Goal: Task Accomplishment & Management: Complete application form

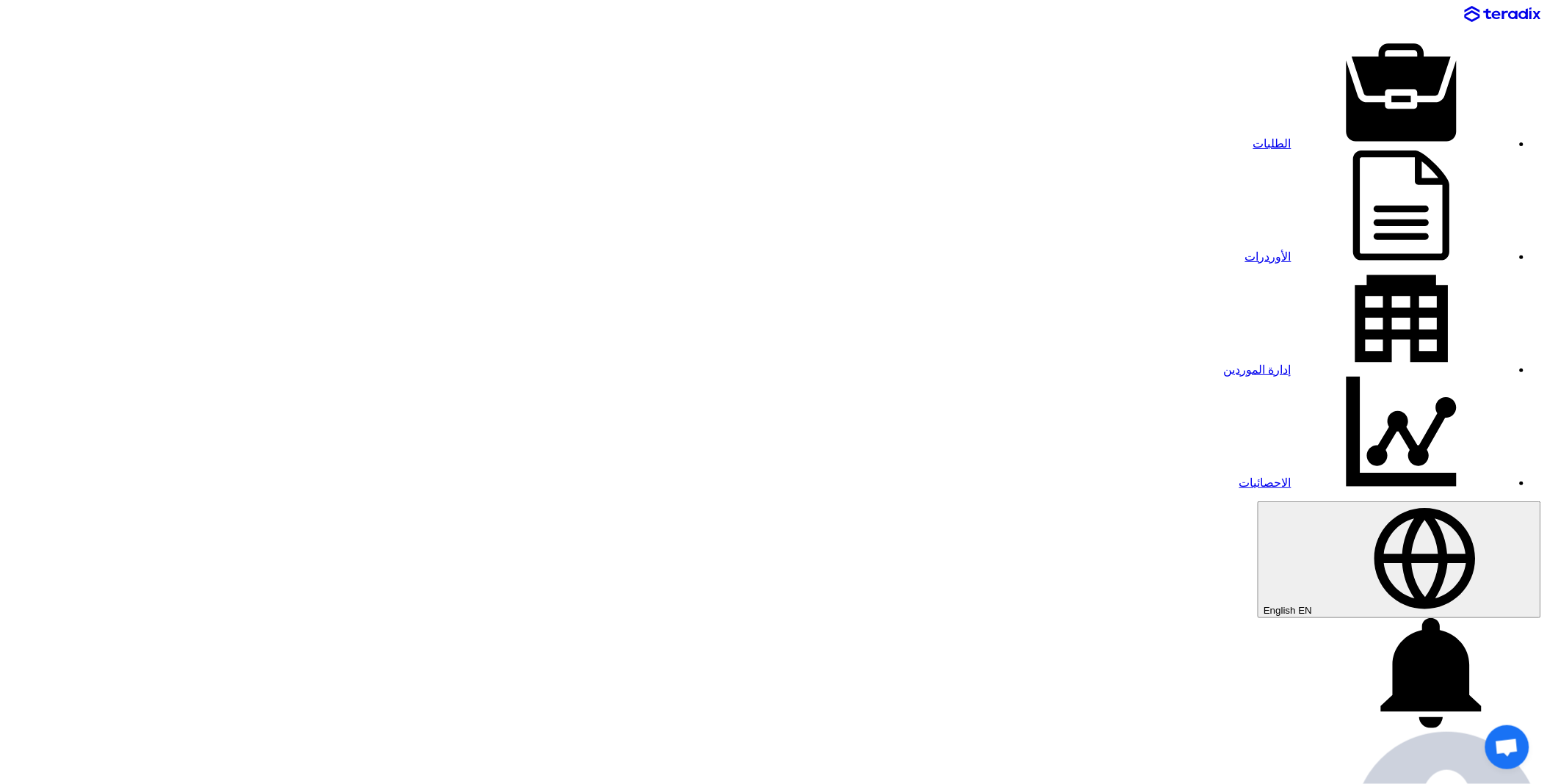
paste input "8100006265"
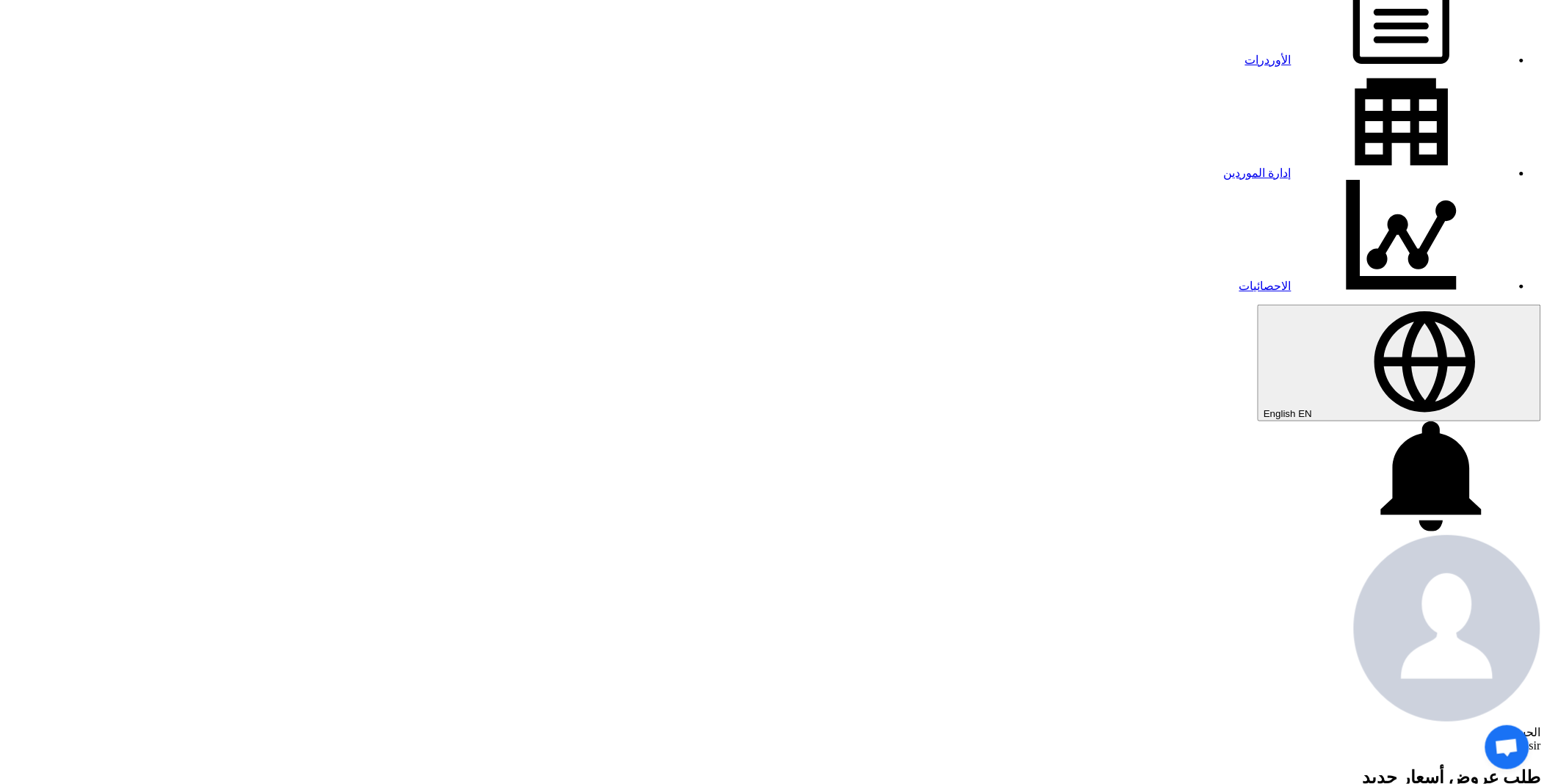
scroll to position [245, 0]
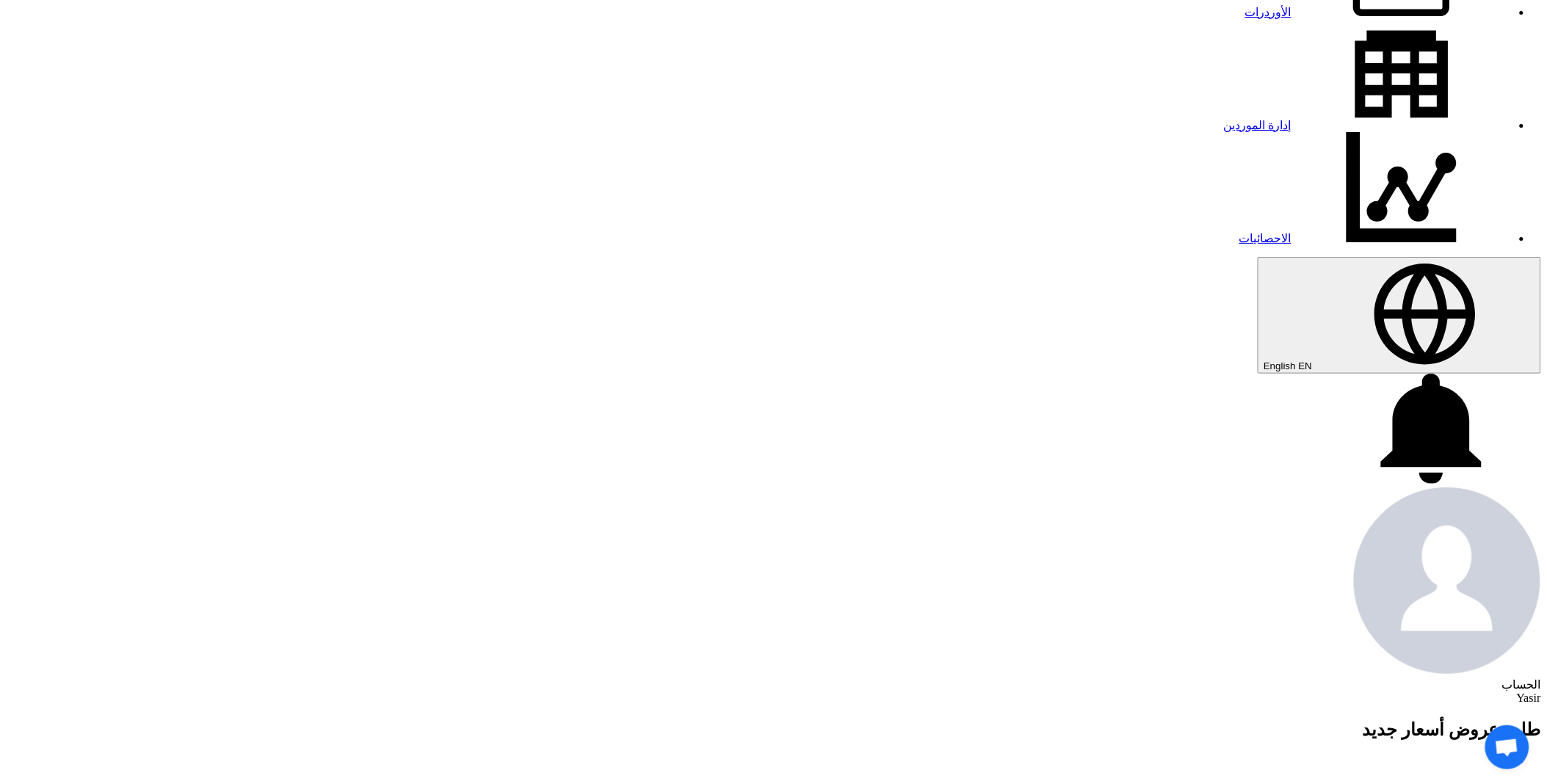
type input "8100006265"
paste input "8100006265"
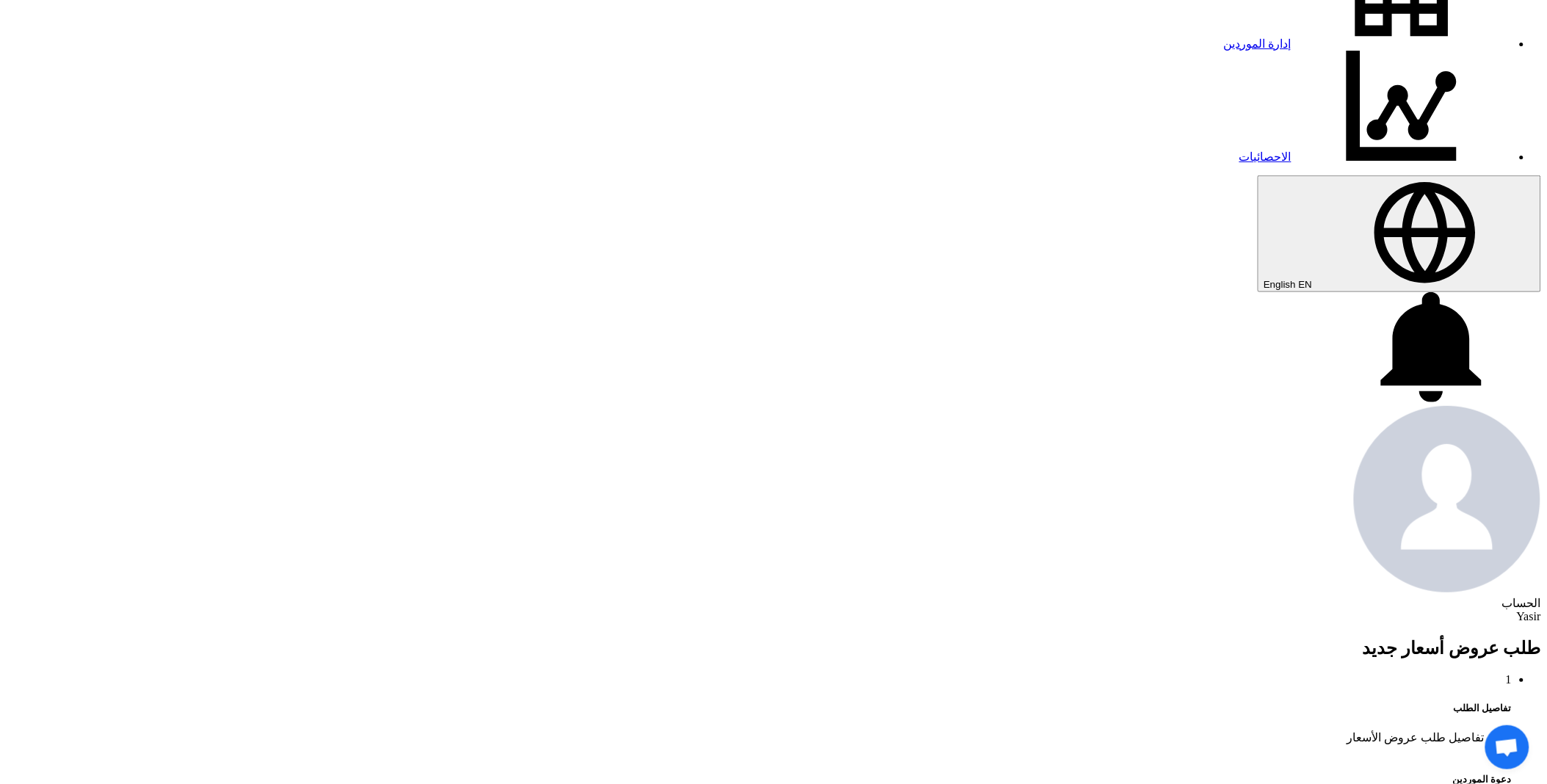
type input "8100006265"
type input "[DATE]"
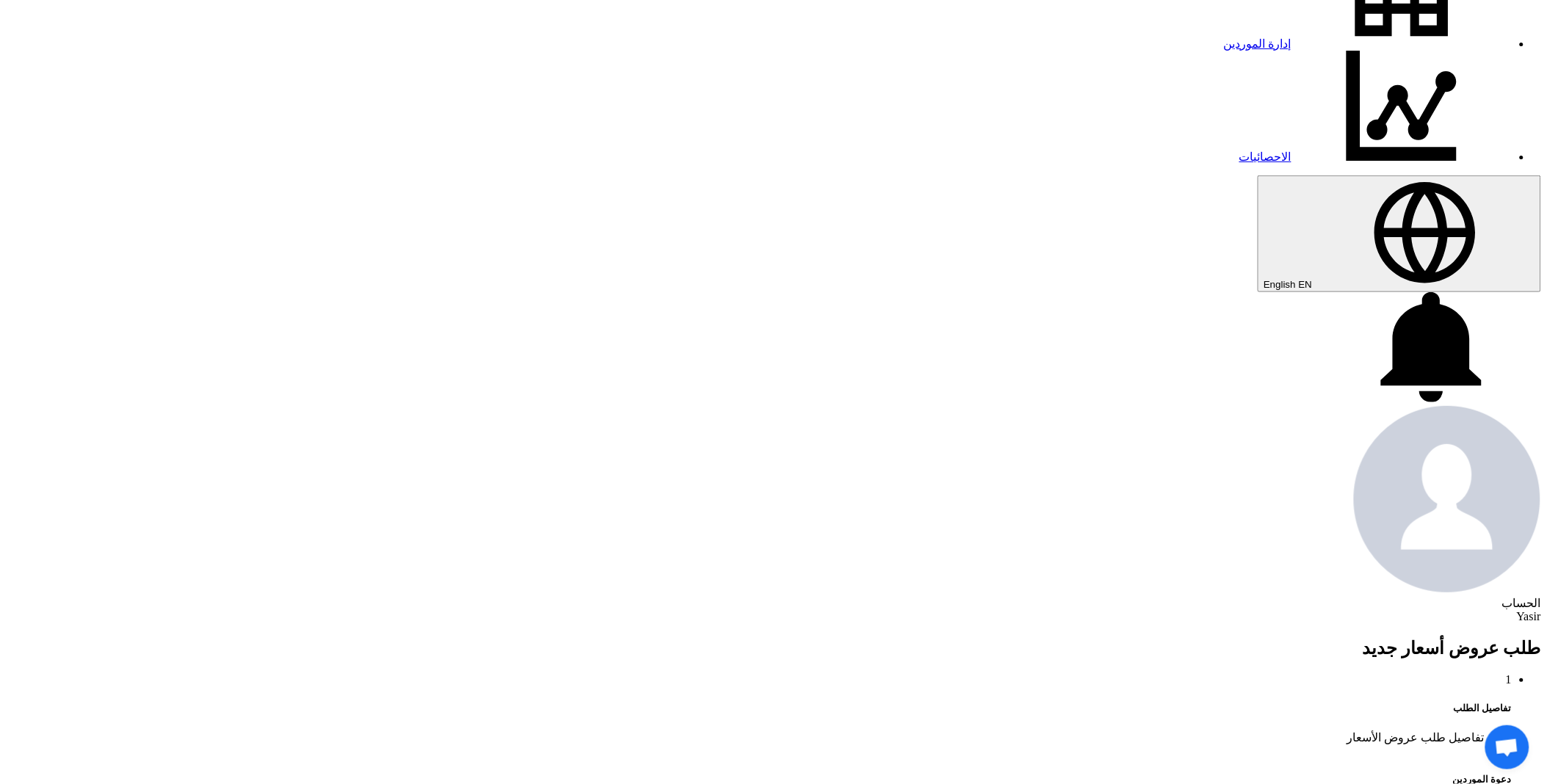
type input "11"
type input "01"
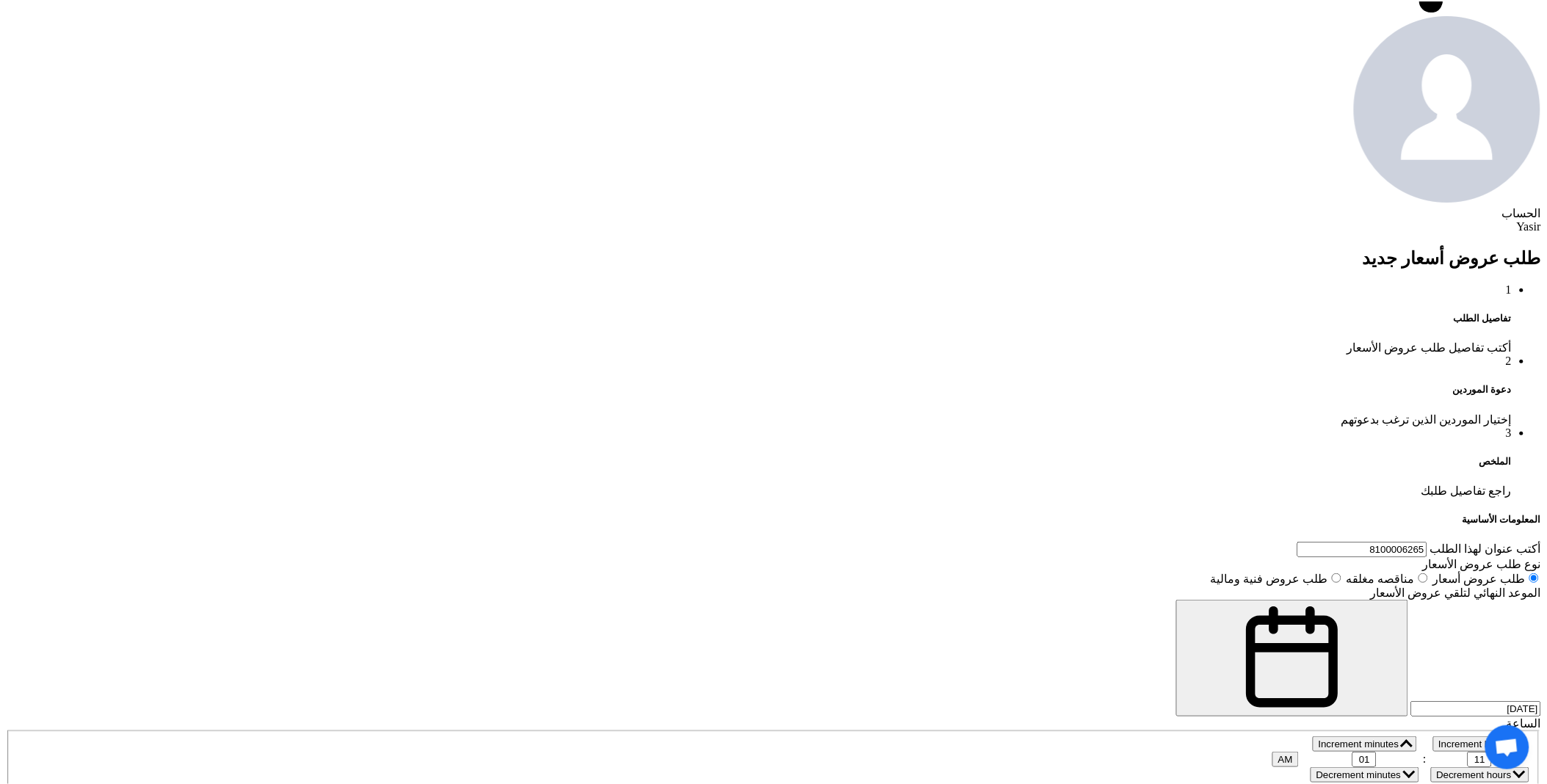
scroll to position [816, 0]
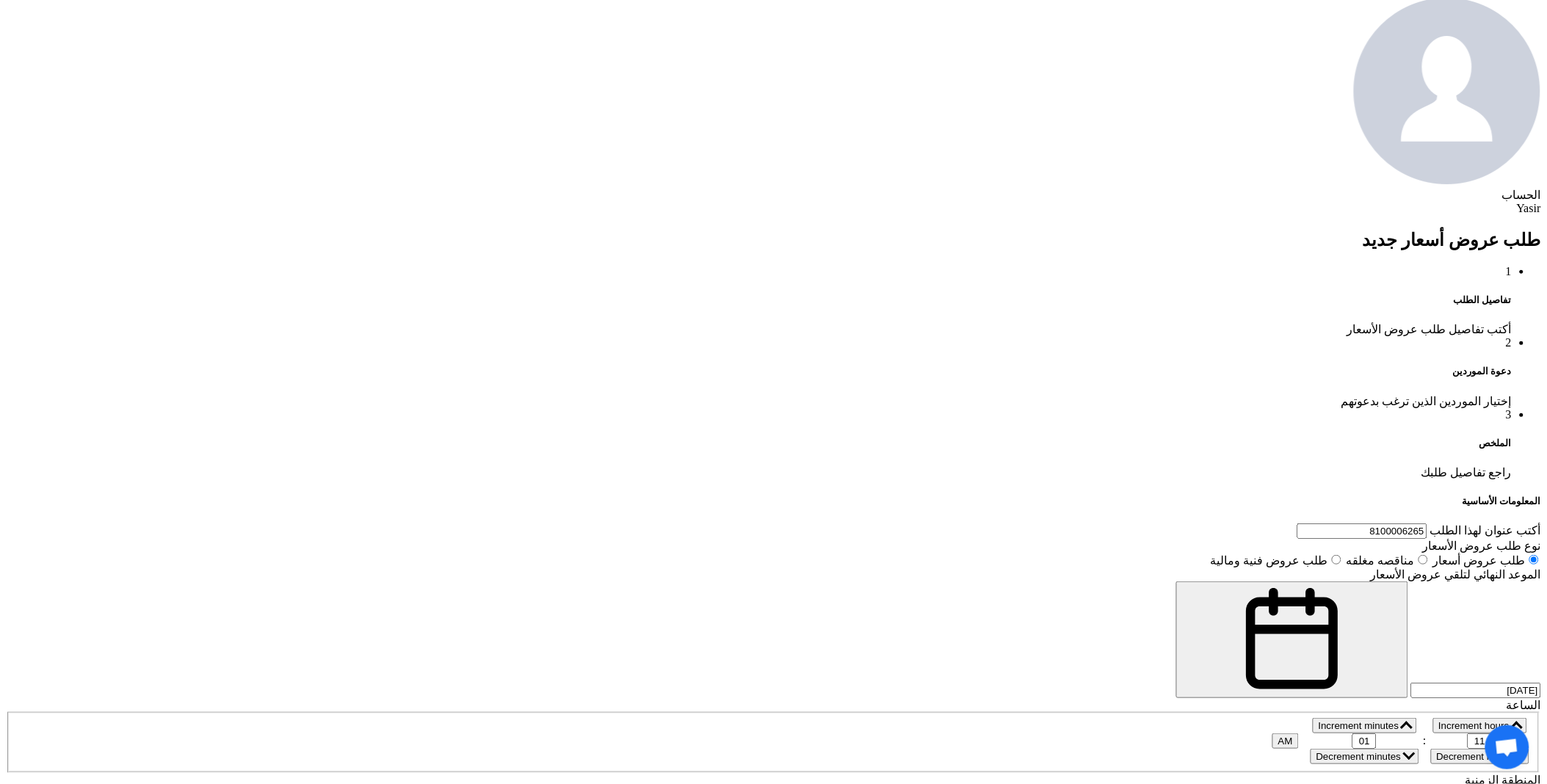
scroll to position [142, 0]
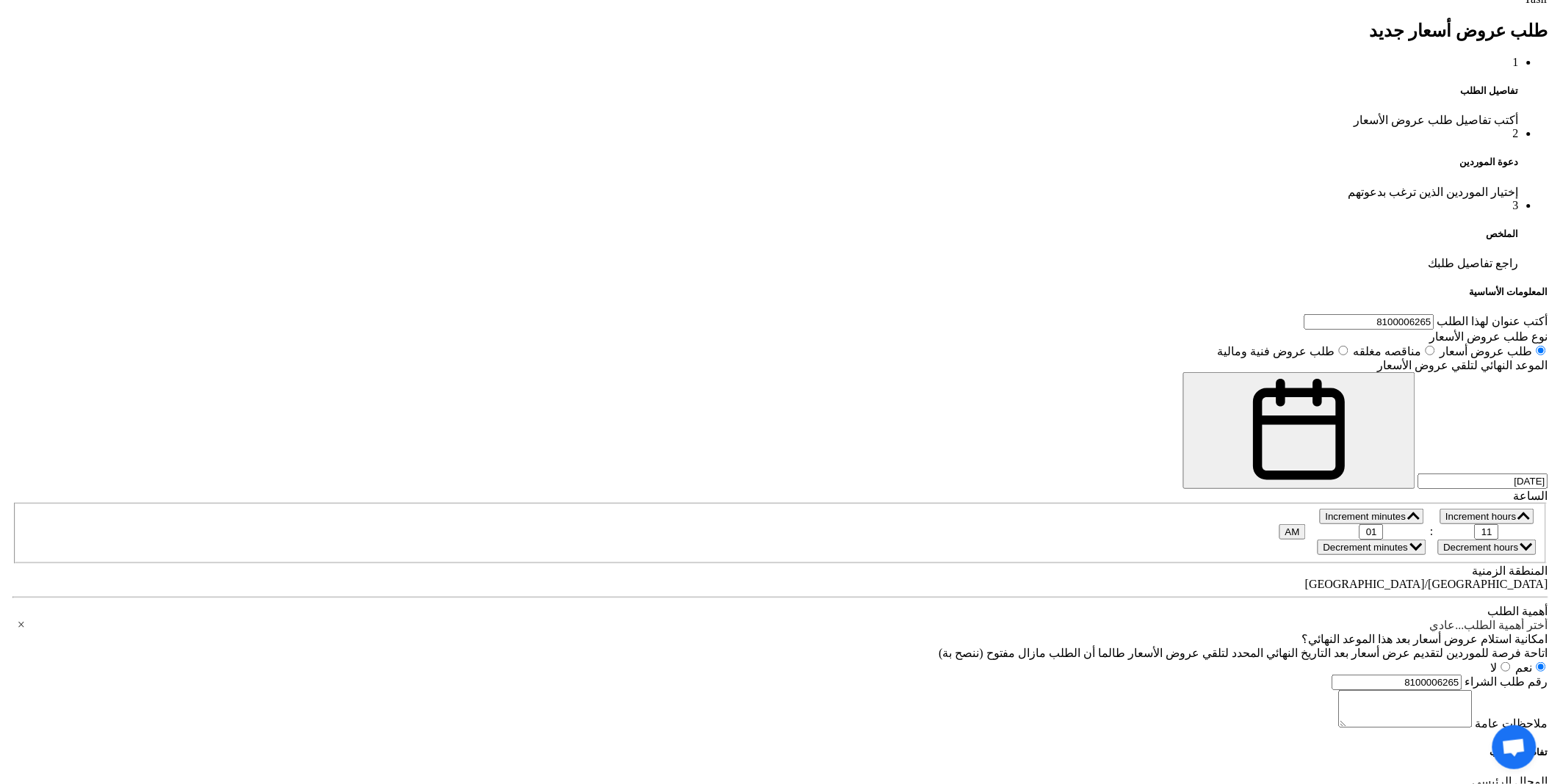
scroll to position [978, 0]
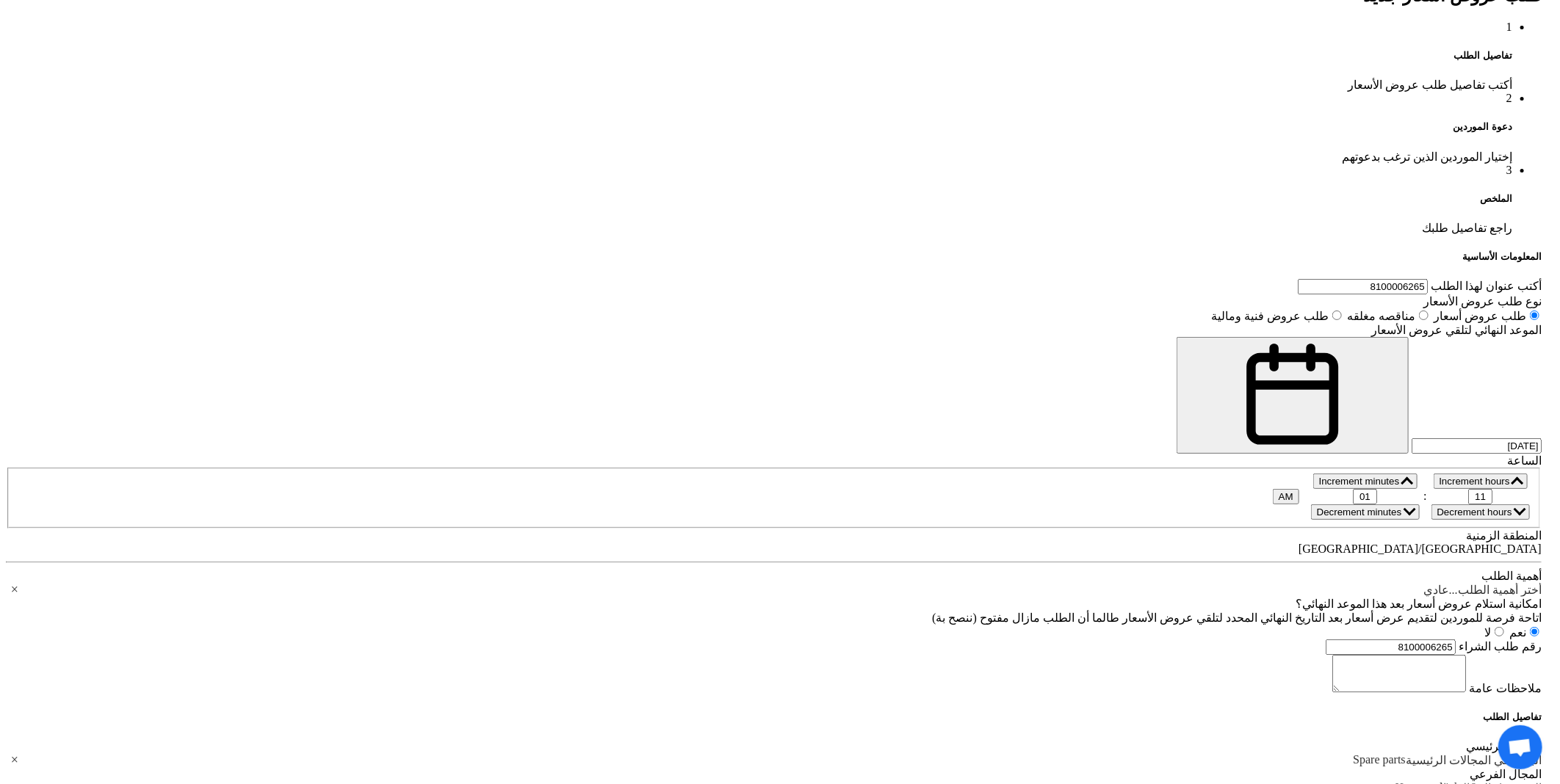
scroll to position [163, 0]
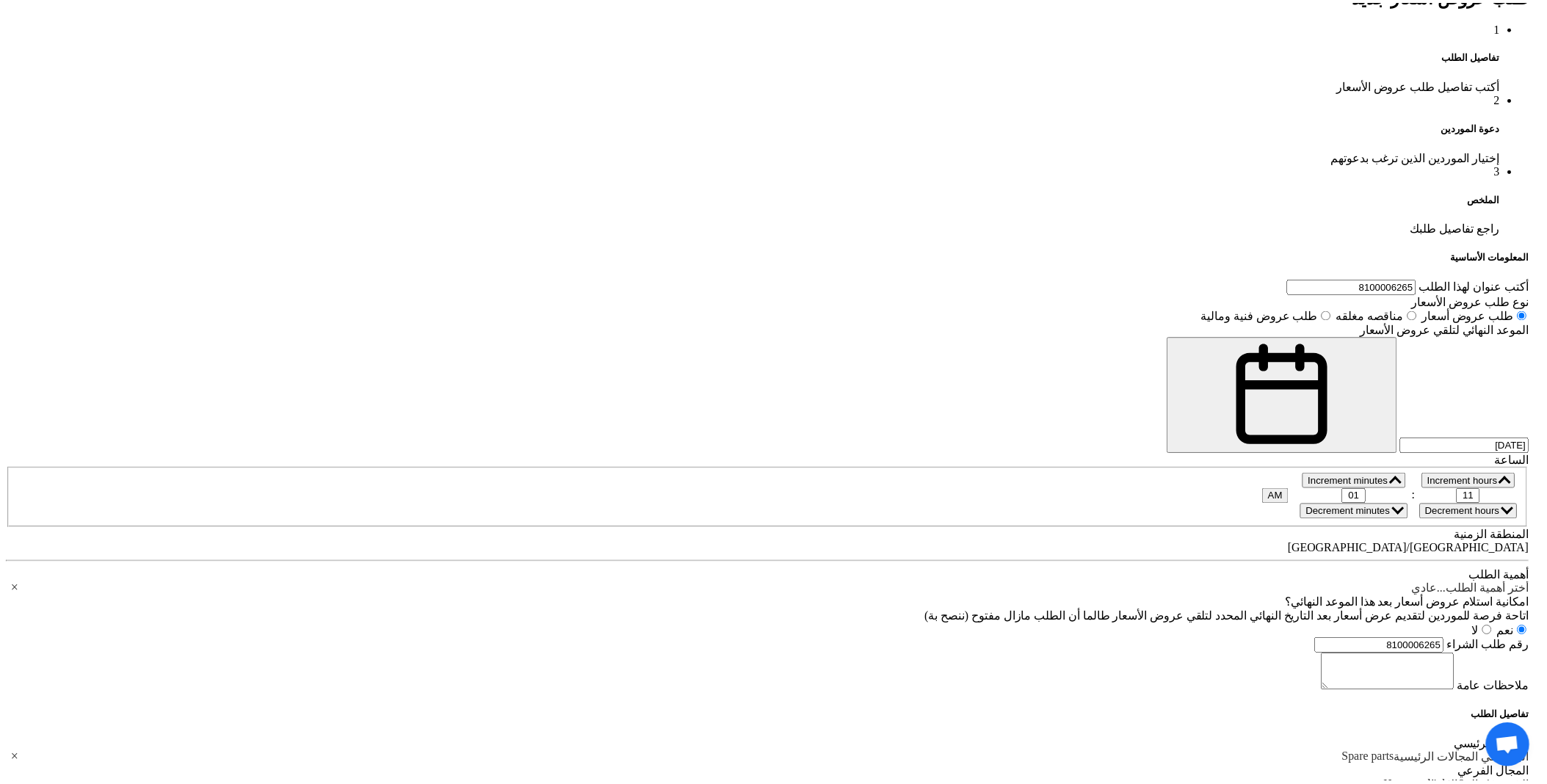
scroll to position [39, 0]
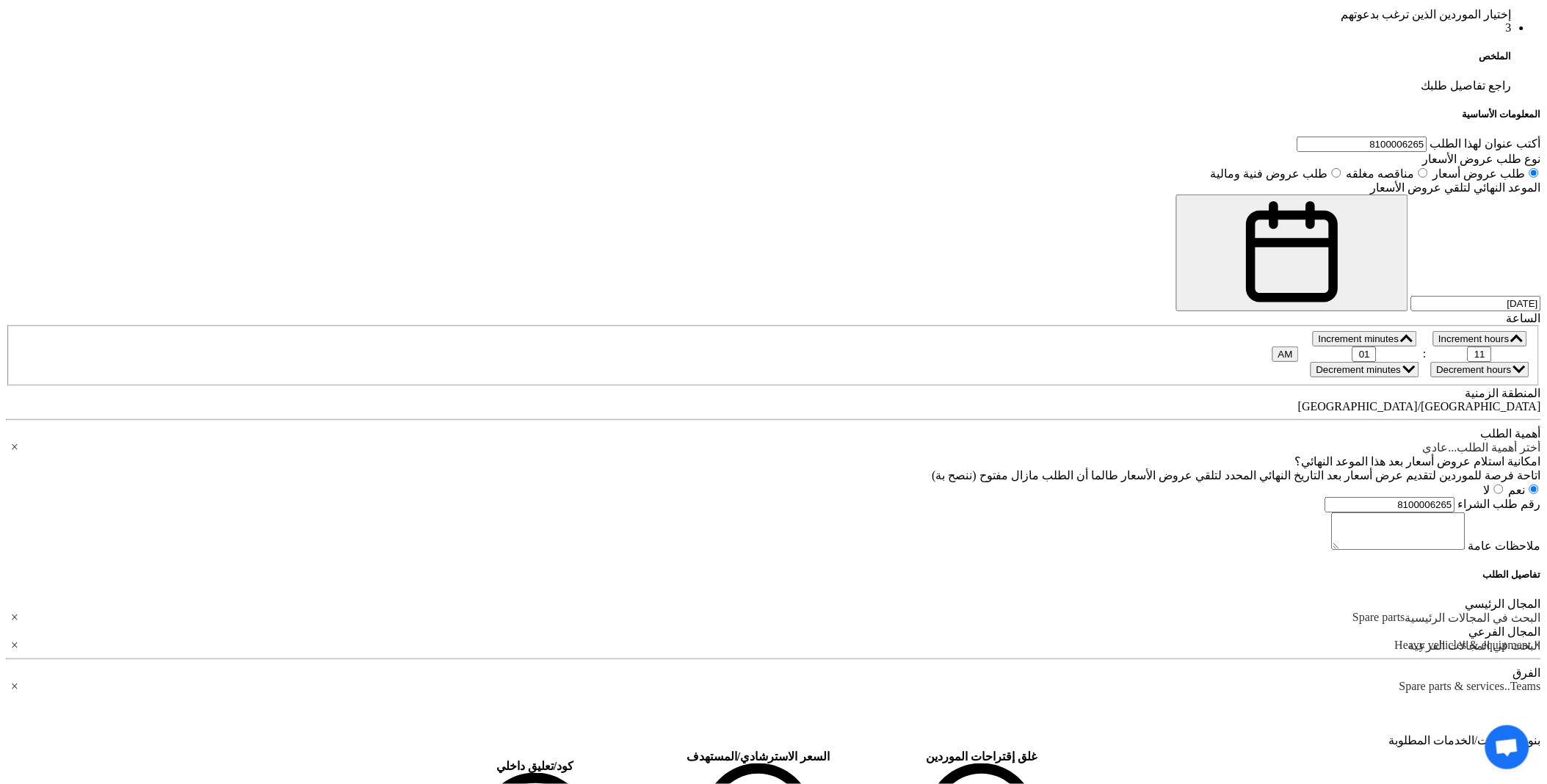
scroll to position [1125, 0]
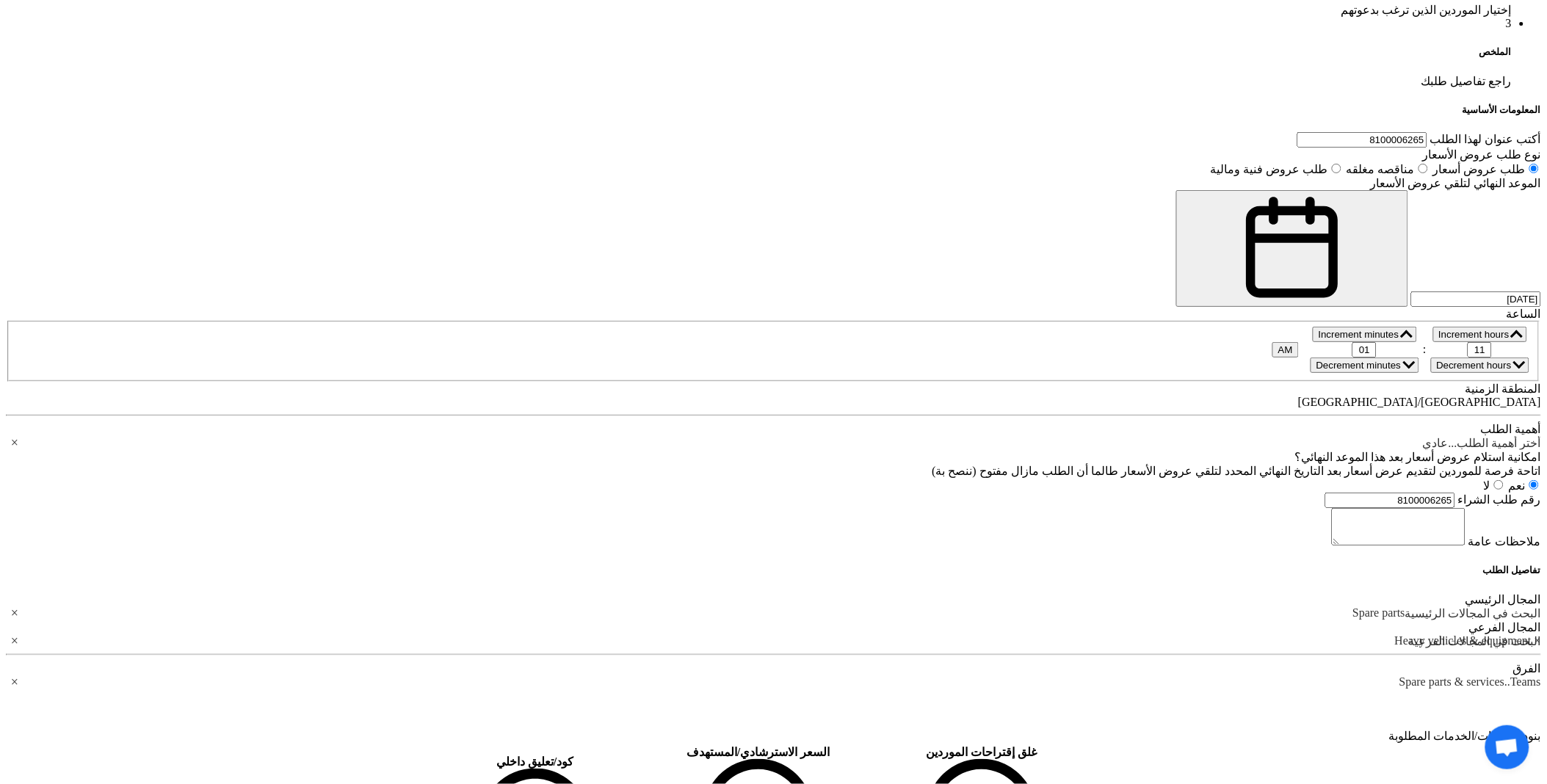
drag, startPoint x: 1034, startPoint y: 268, endPoint x: 1095, endPoint y: 267, distance: 61.0
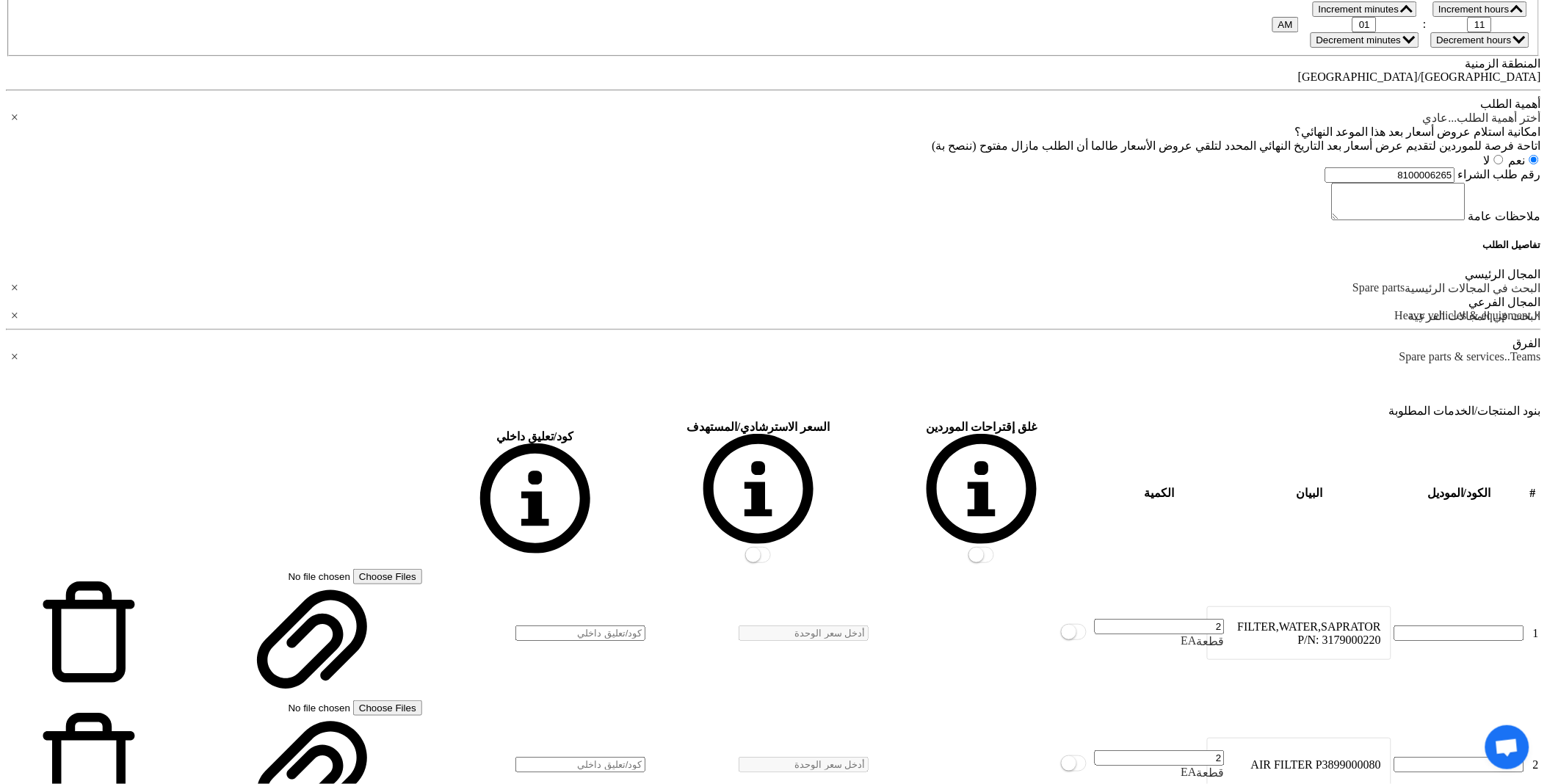
scroll to position [1452, 0]
drag, startPoint x: 1046, startPoint y: 365, endPoint x: 1119, endPoint y: 357, distance: 73.4
drag, startPoint x: 1047, startPoint y: 581, endPoint x: 1100, endPoint y: 570, distance: 54.1
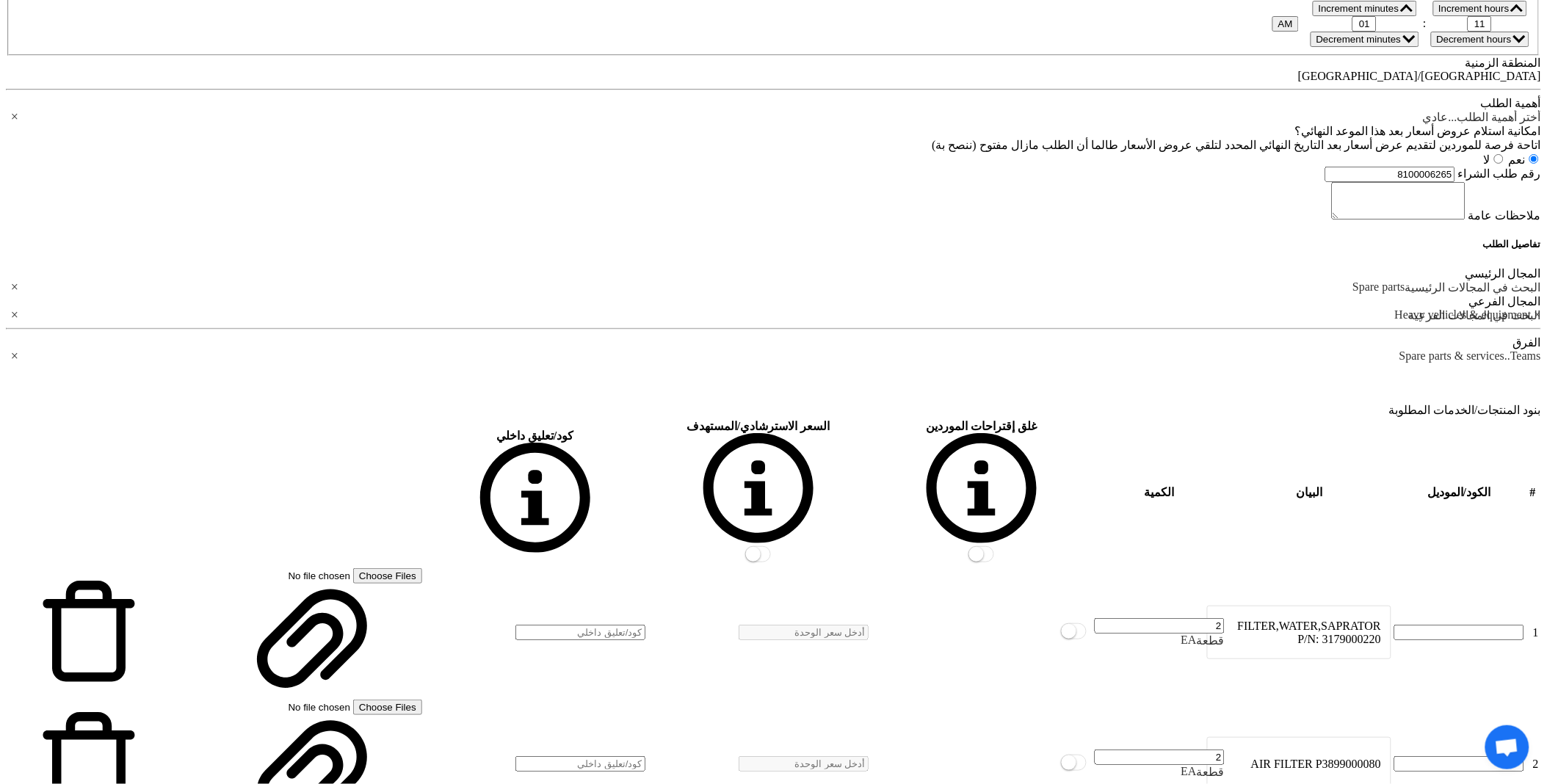
drag, startPoint x: 1081, startPoint y: 654, endPoint x: 1094, endPoint y: 651, distance: 13.3
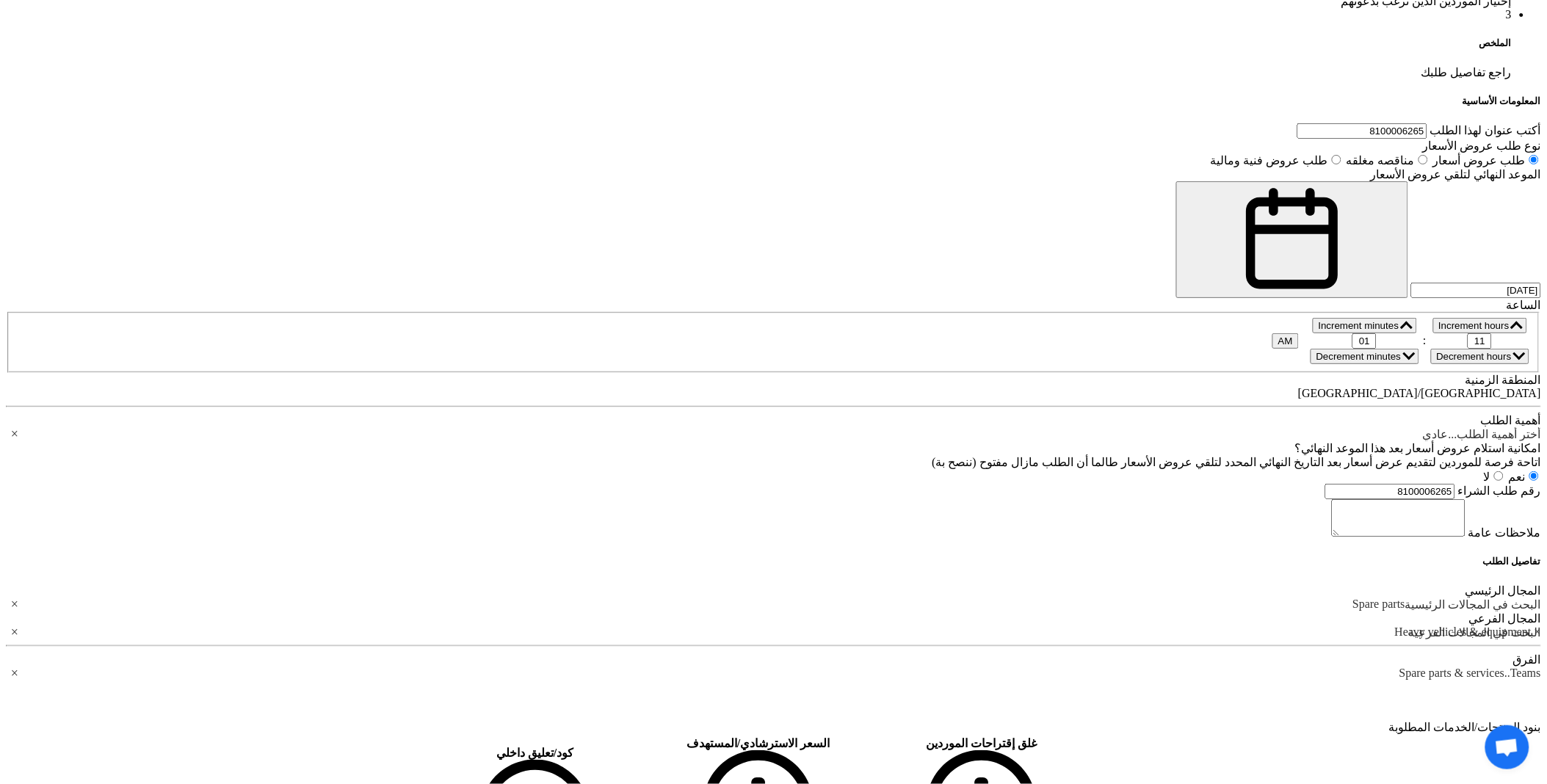
scroll to position [1125, 0]
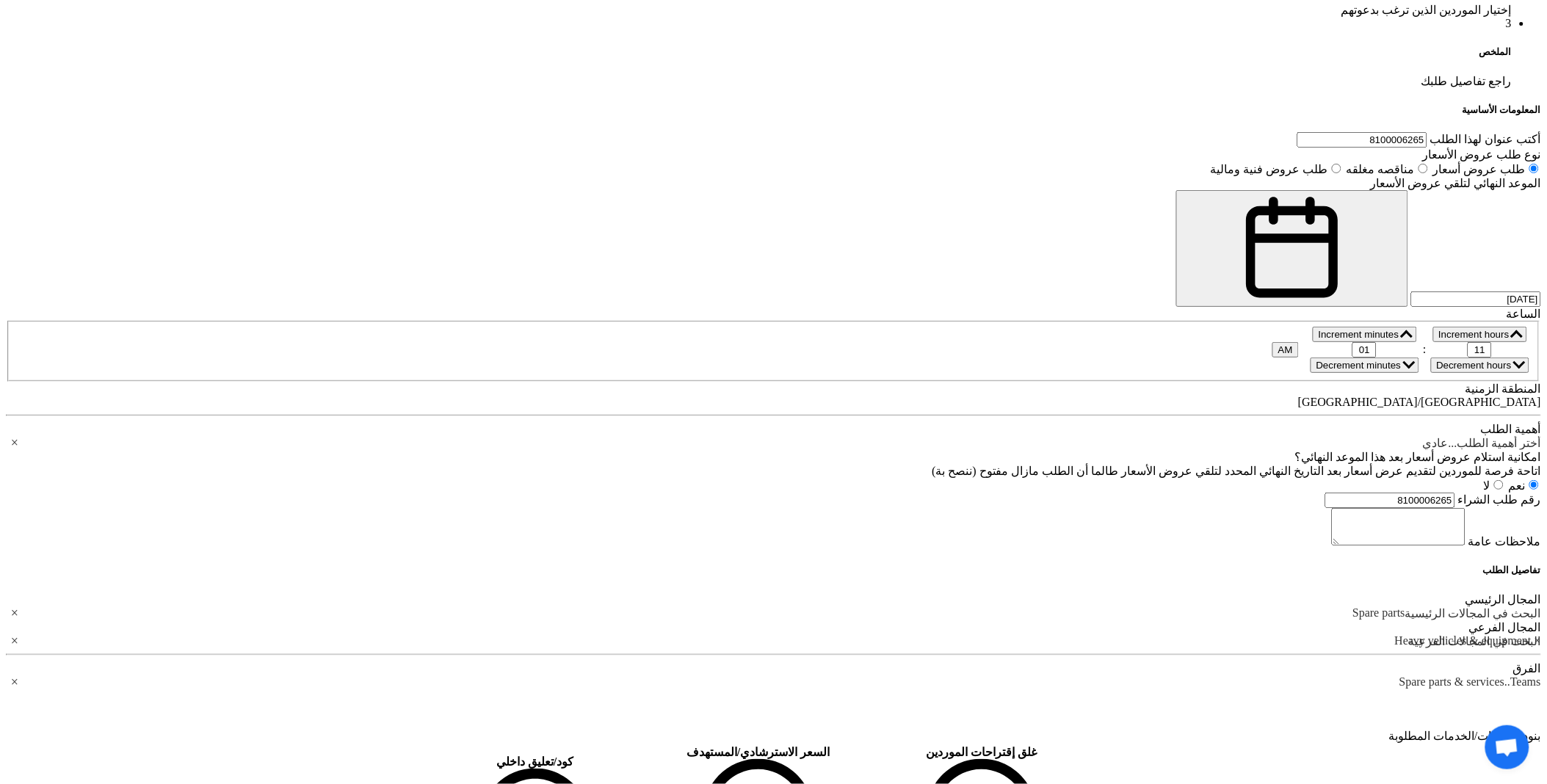
drag, startPoint x: 803, startPoint y: 175, endPoint x: 825, endPoint y: 175, distance: 22.0
type input "15"
drag, startPoint x: 808, startPoint y: 252, endPoint x: 833, endPoint y: 252, distance: 25.0
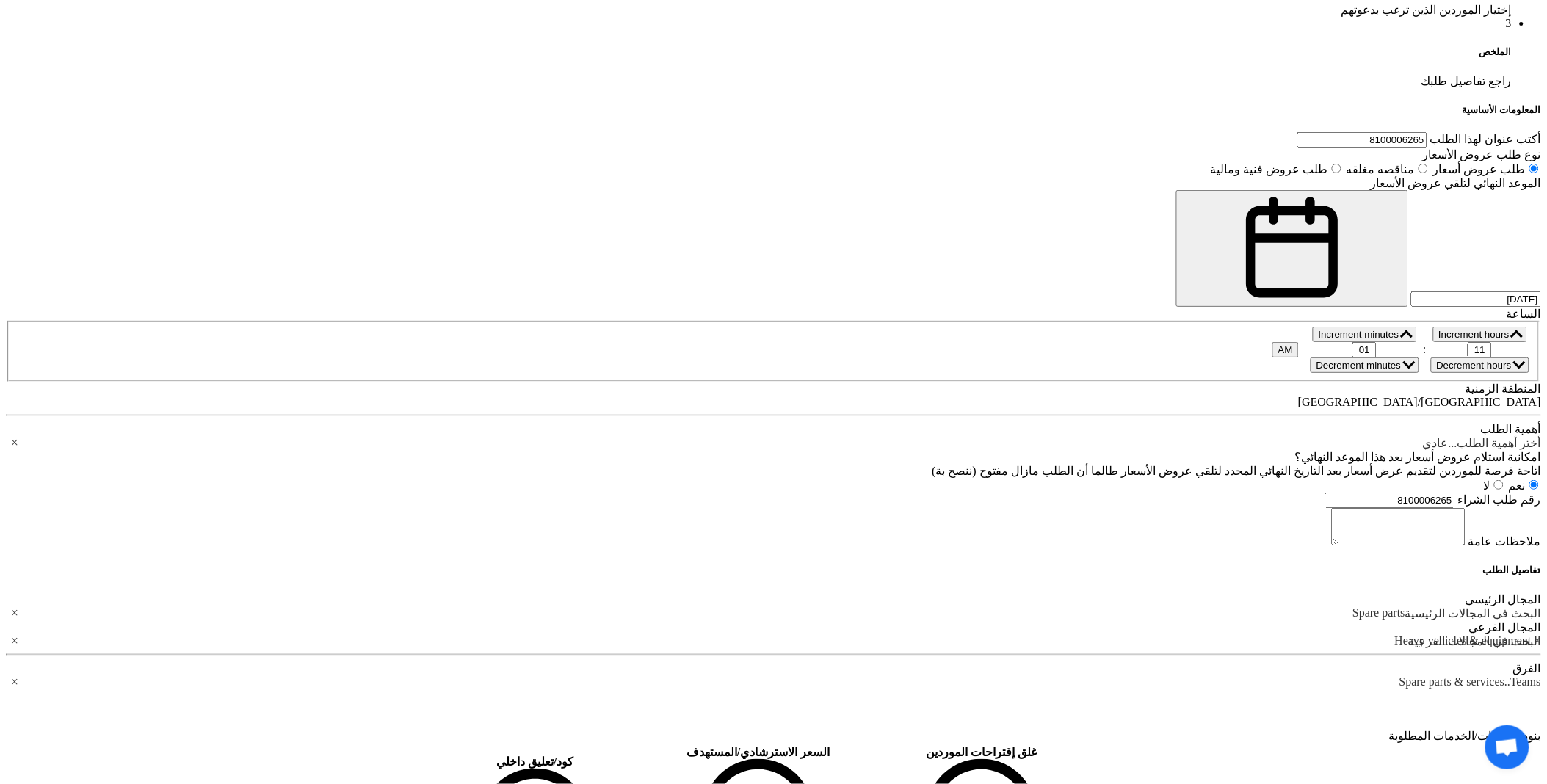
type input "15"
drag, startPoint x: 812, startPoint y: 319, endPoint x: 843, endPoint y: 318, distance: 31.0
type input "15"
drag, startPoint x: 830, startPoint y: 389, endPoint x: 839, endPoint y: 390, distance: 9.1
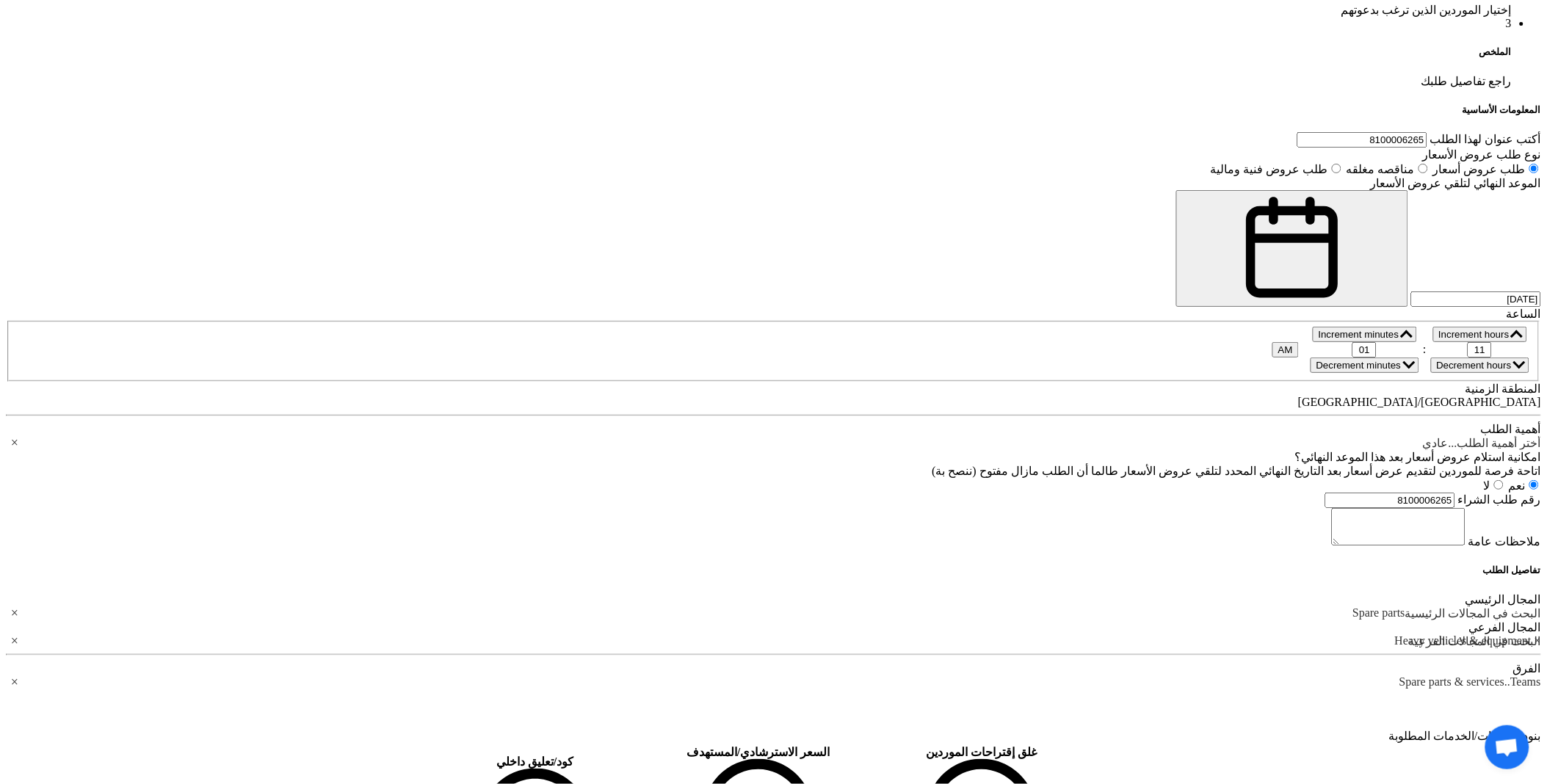
type input "5"
type input "15"
drag, startPoint x: 819, startPoint y: 458, endPoint x: 835, endPoint y: 458, distance: 16.0
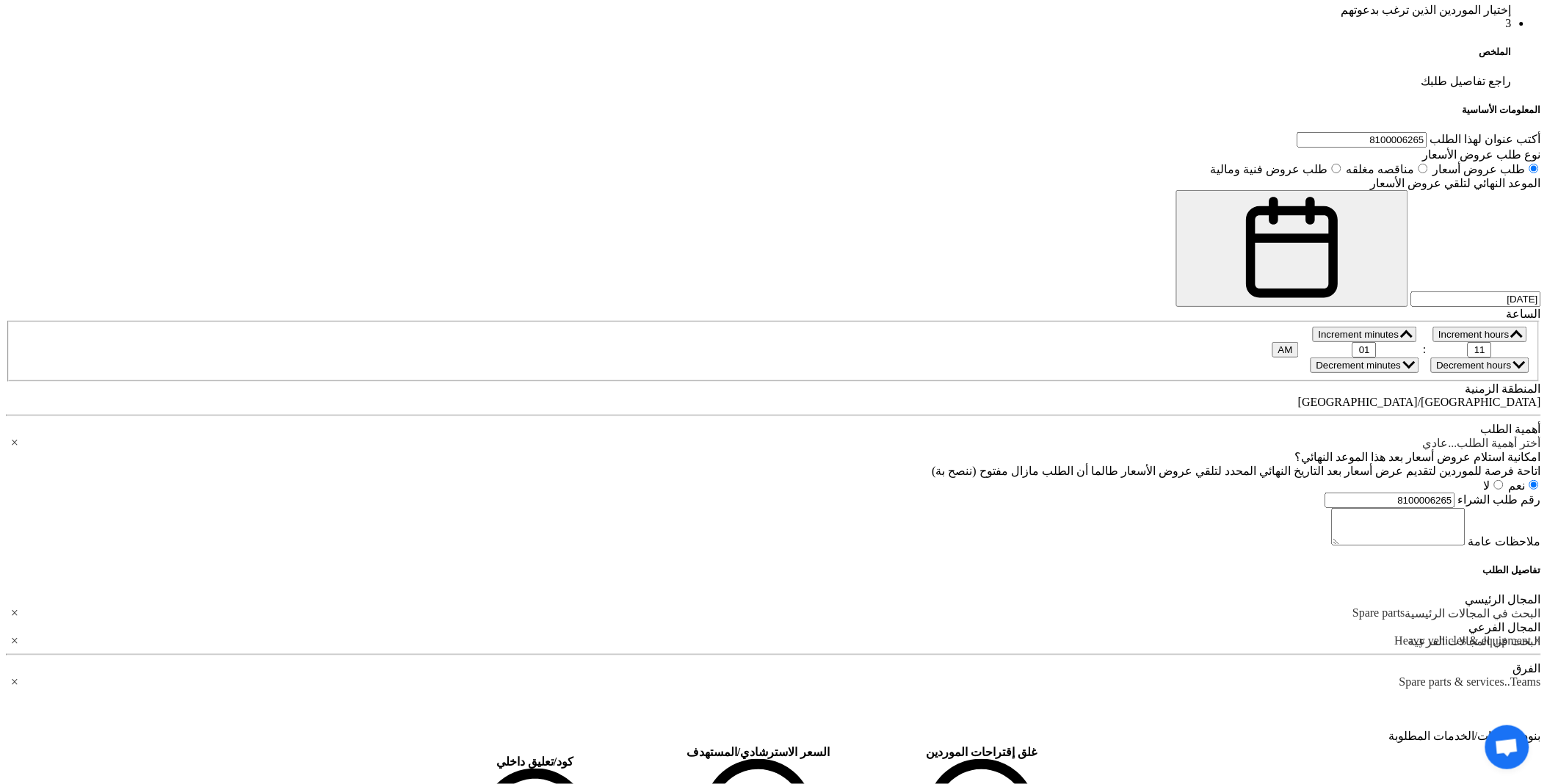
type input "15"
drag, startPoint x: 816, startPoint y: 526, endPoint x: 827, endPoint y: 530, distance: 11.7
type input "15"
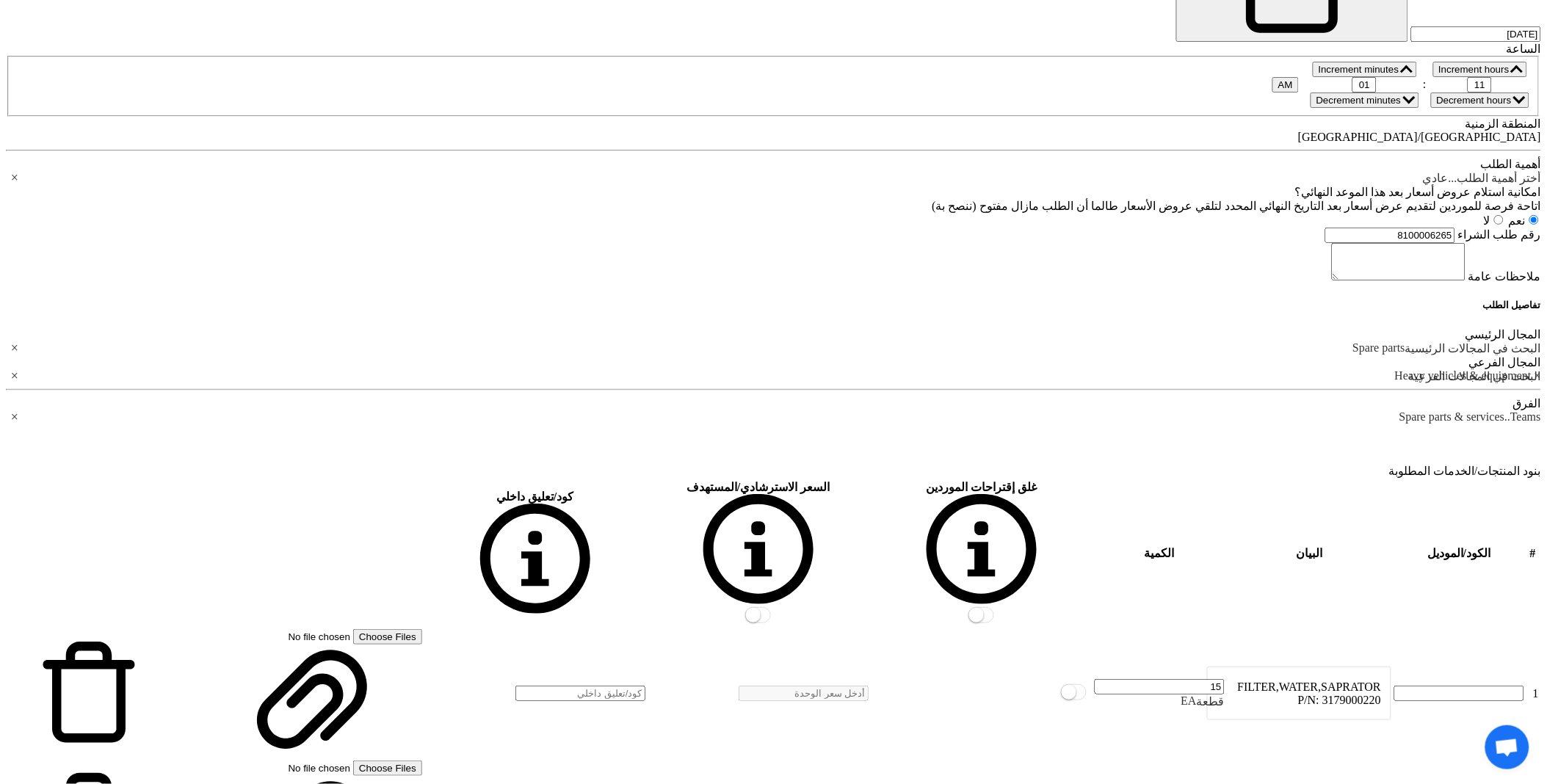
scroll to position [1452, 0]
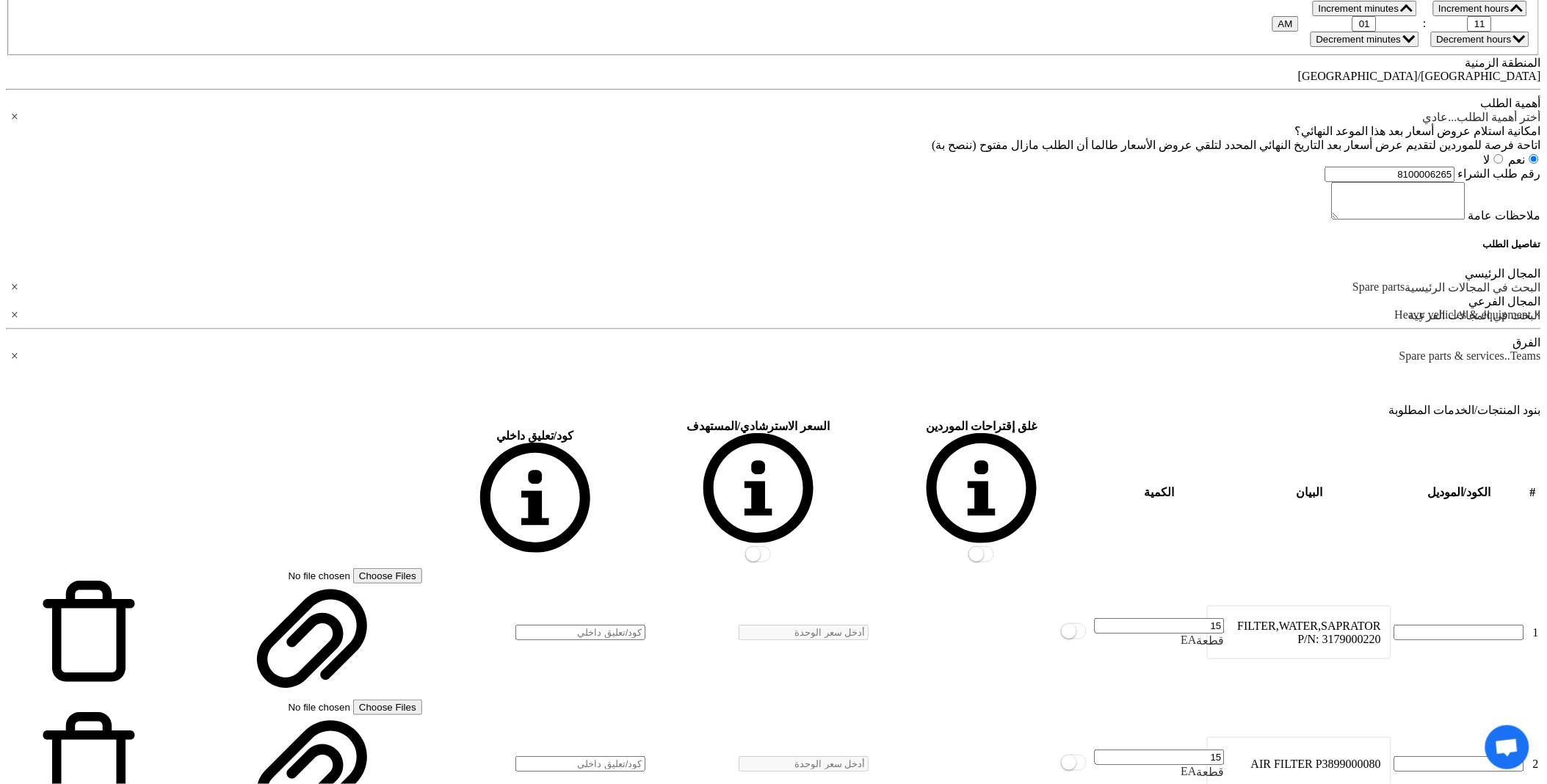
type input "15"
drag, startPoint x: 814, startPoint y: 350, endPoint x: 833, endPoint y: 351, distance: 19.0
type input "15"
drag, startPoint x: 817, startPoint y: 427, endPoint x: 843, endPoint y: 424, distance: 26.2
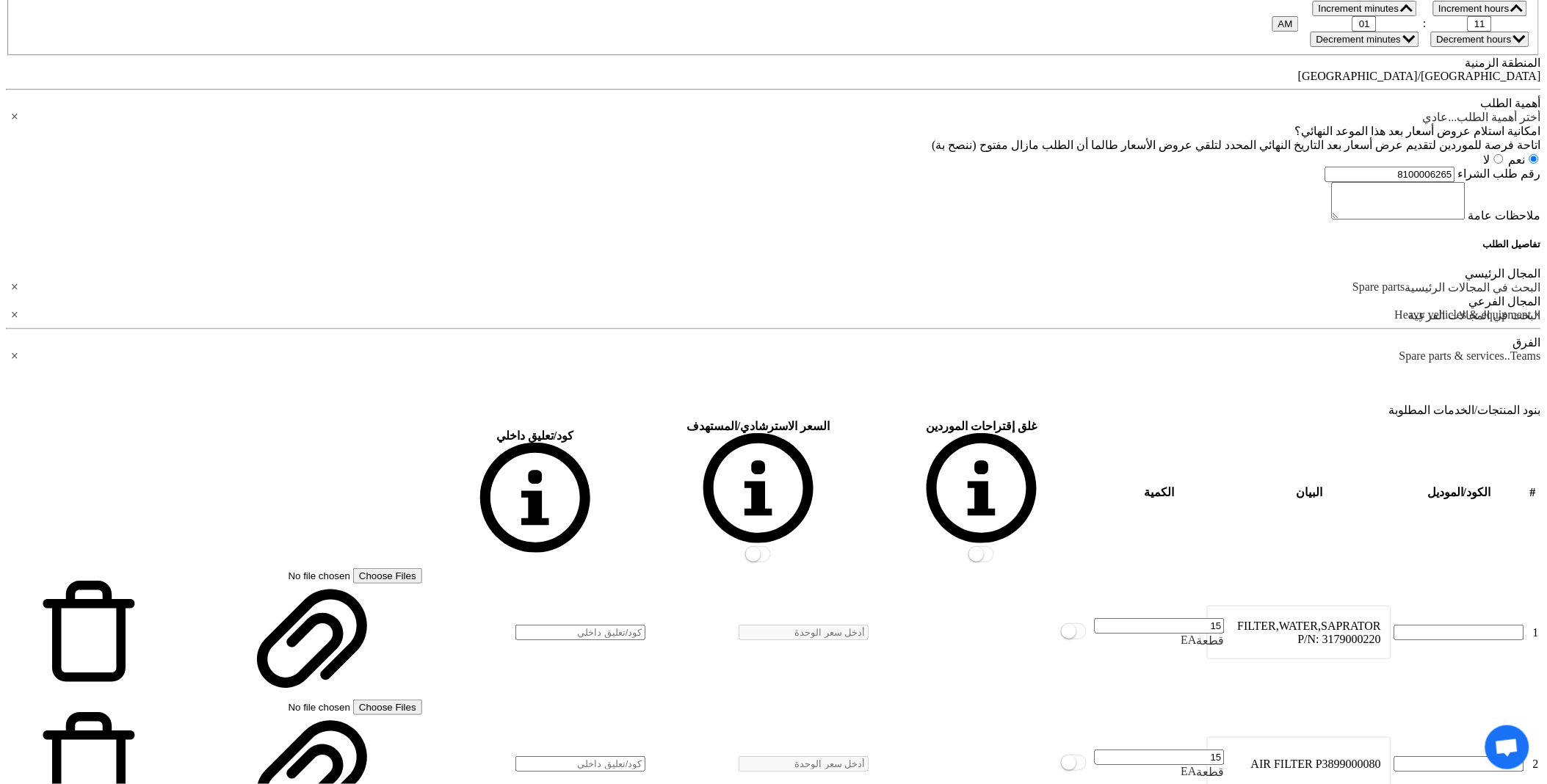
type input "15"
drag, startPoint x: 817, startPoint y: 488, endPoint x: 847, endPoint y: 487, distance: 30.0
type input "15"
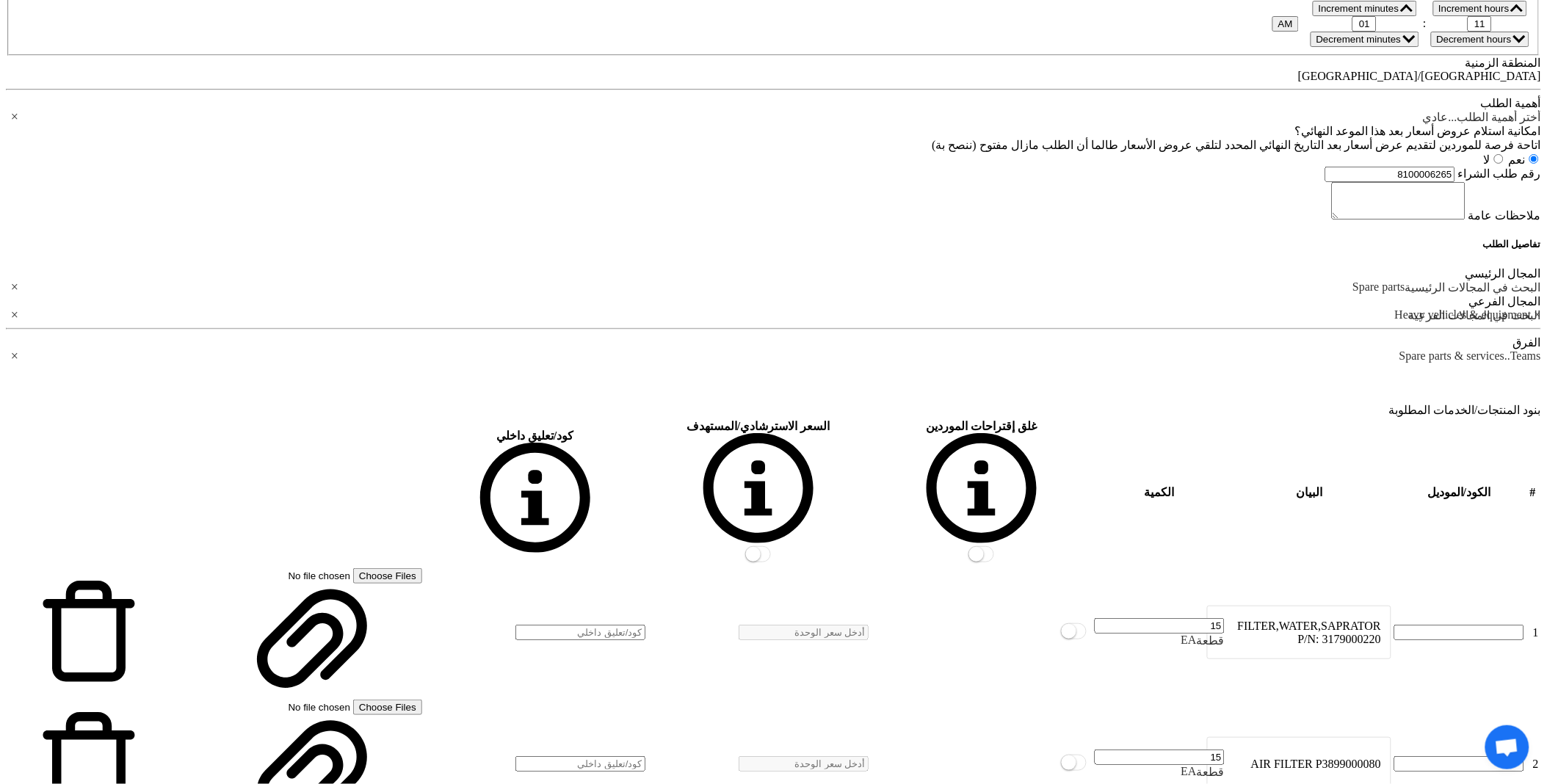
drag, startPoint x: 802, startPoint y: 561, endPoint x: 834, endPoint y: 559, distance: 32.1
type input "15"
drag, startPoint x: 803, startPoint y: 625, endPoint x: 839, endPoint y: 618, distance: 36.7
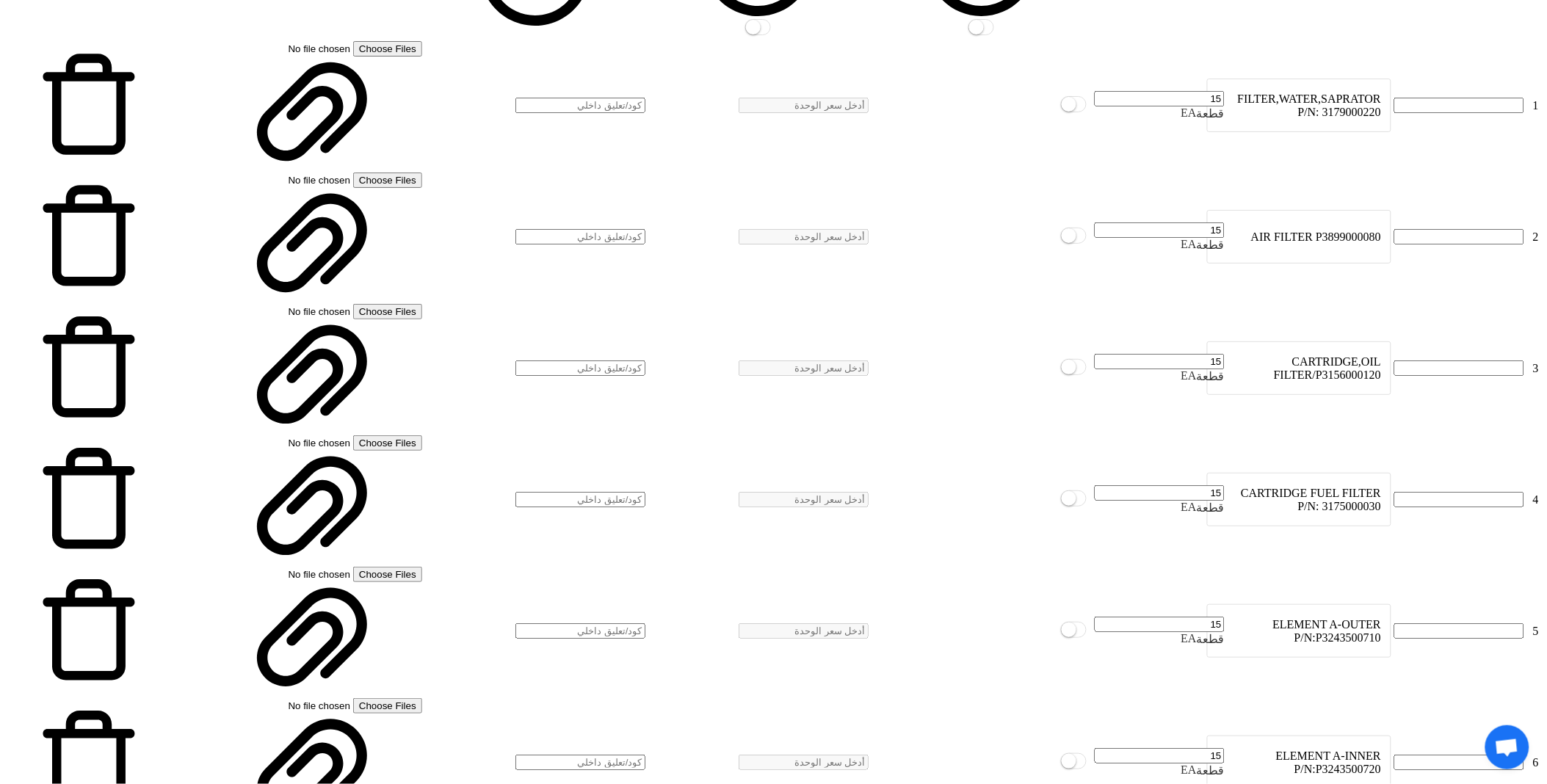
scroll to position [2105, 0]
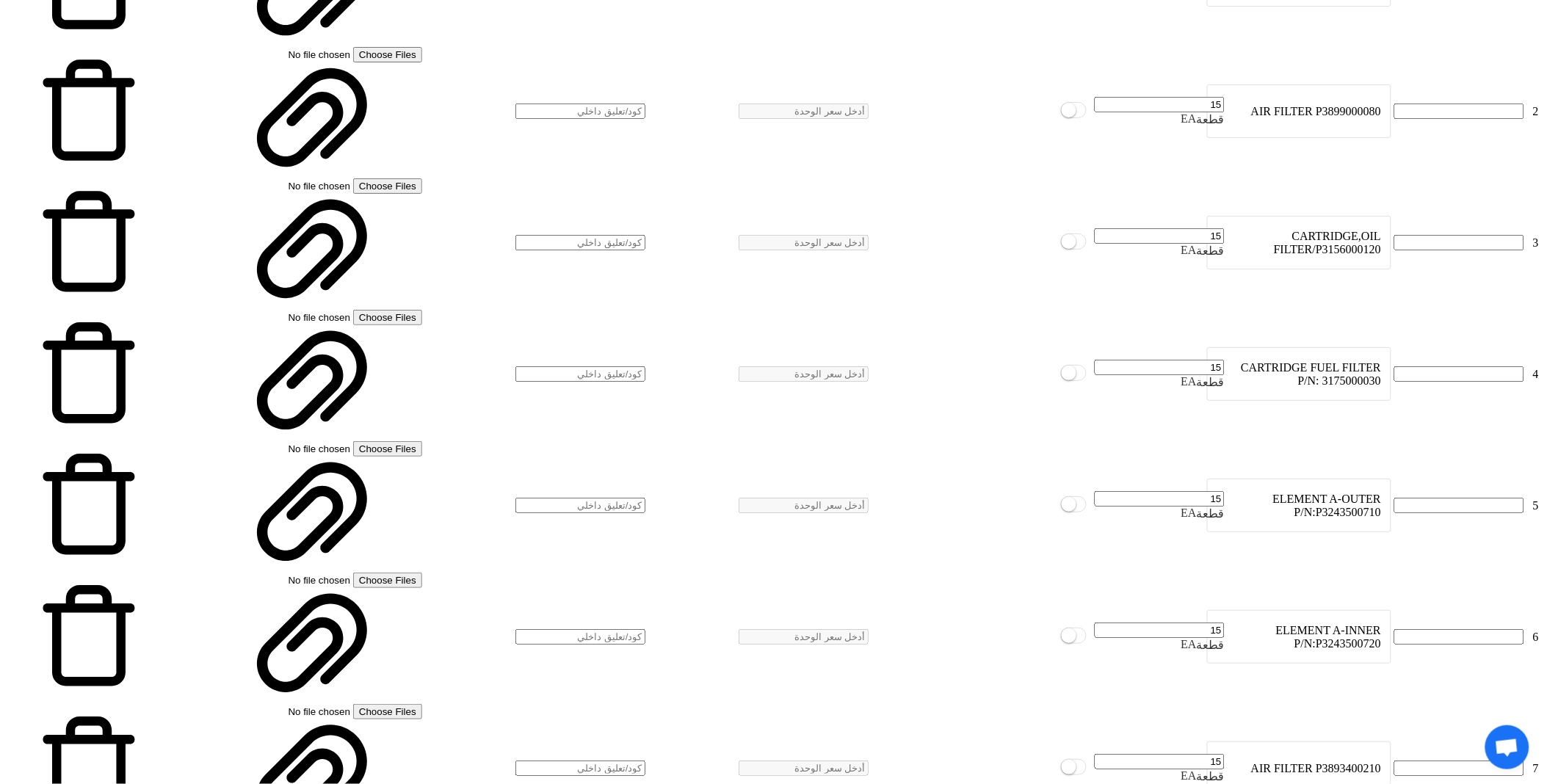
type input "15"
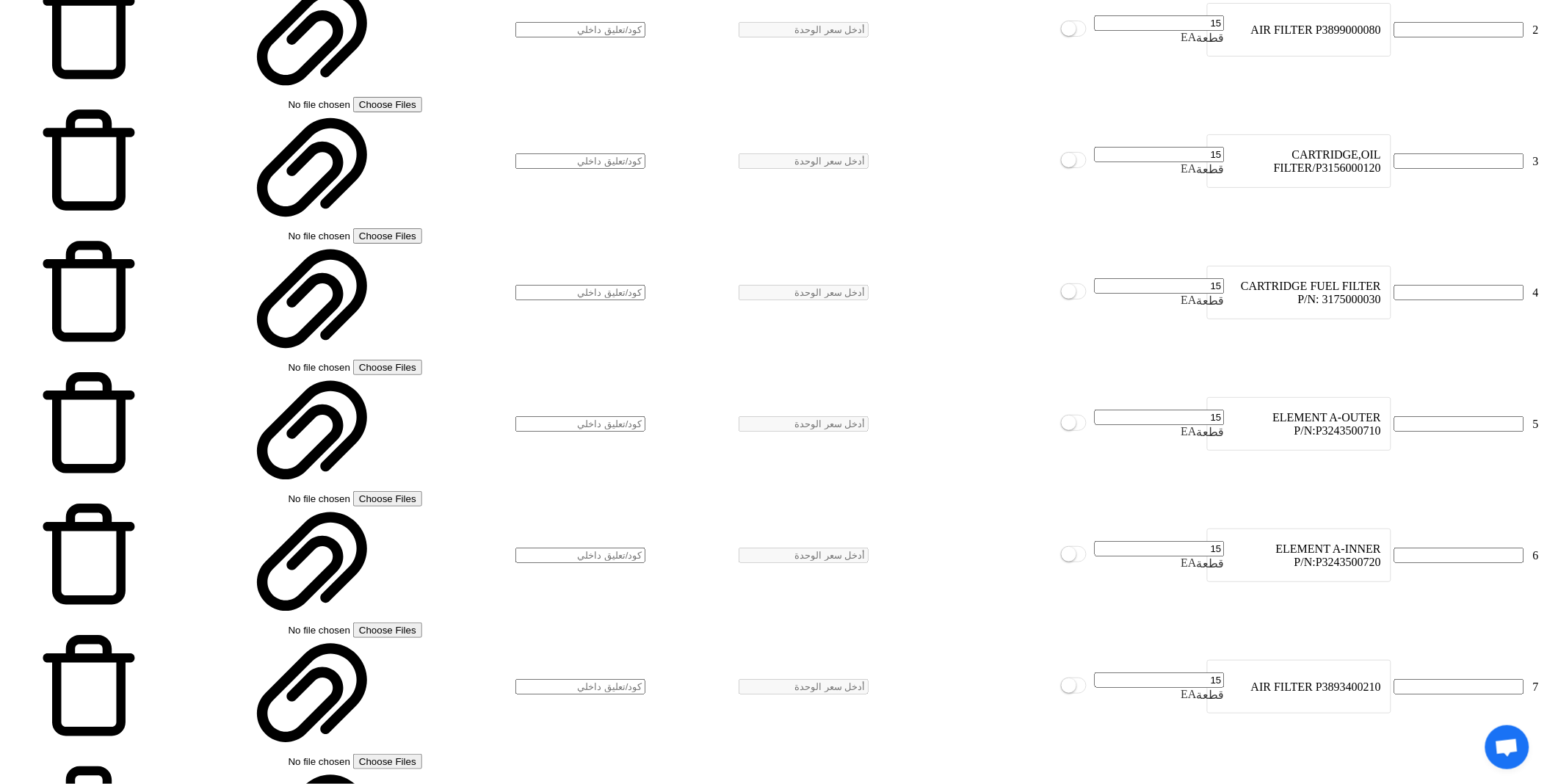
scroll to position [156, 0]
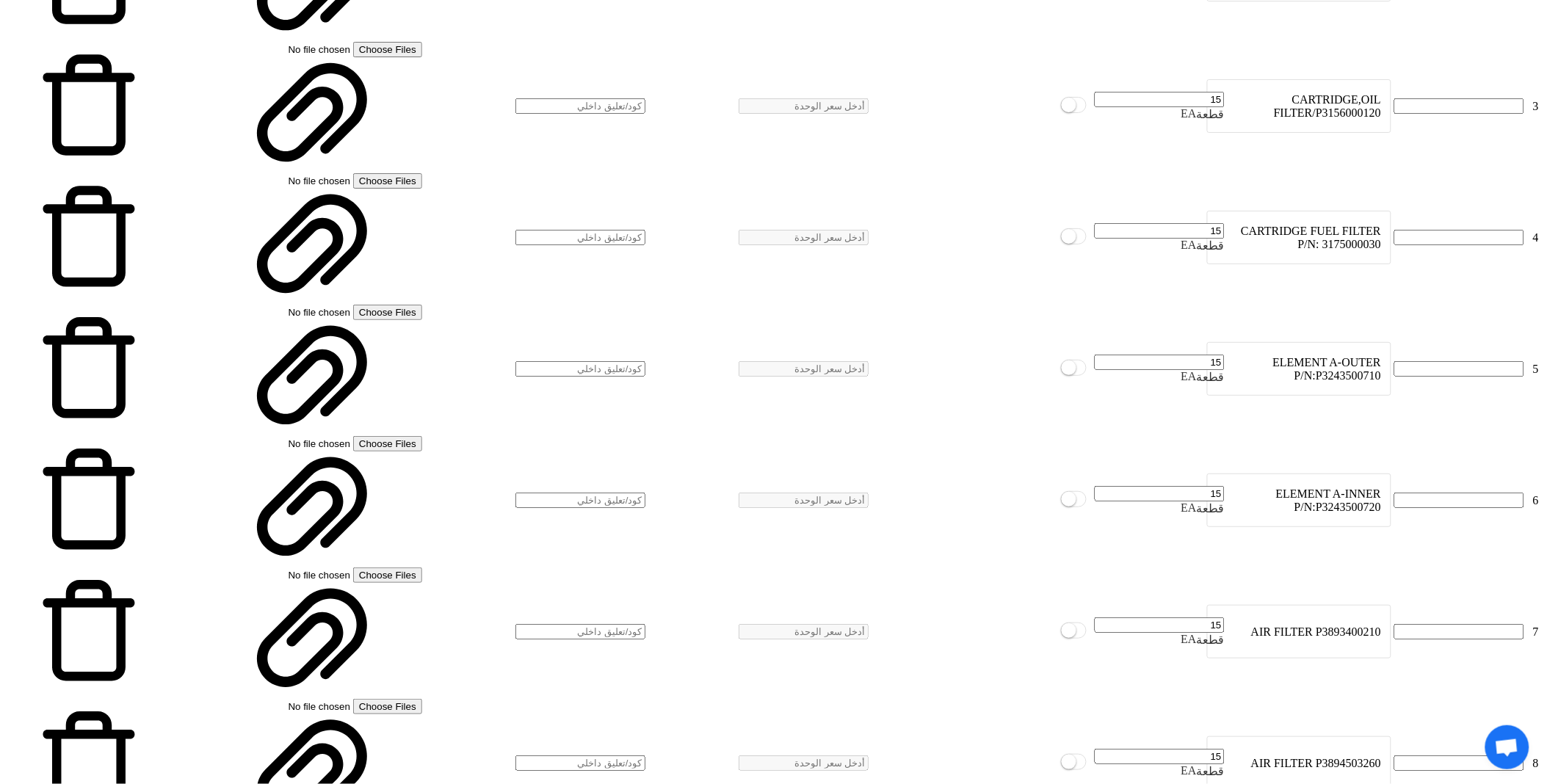
scroll to position [2267, 0]
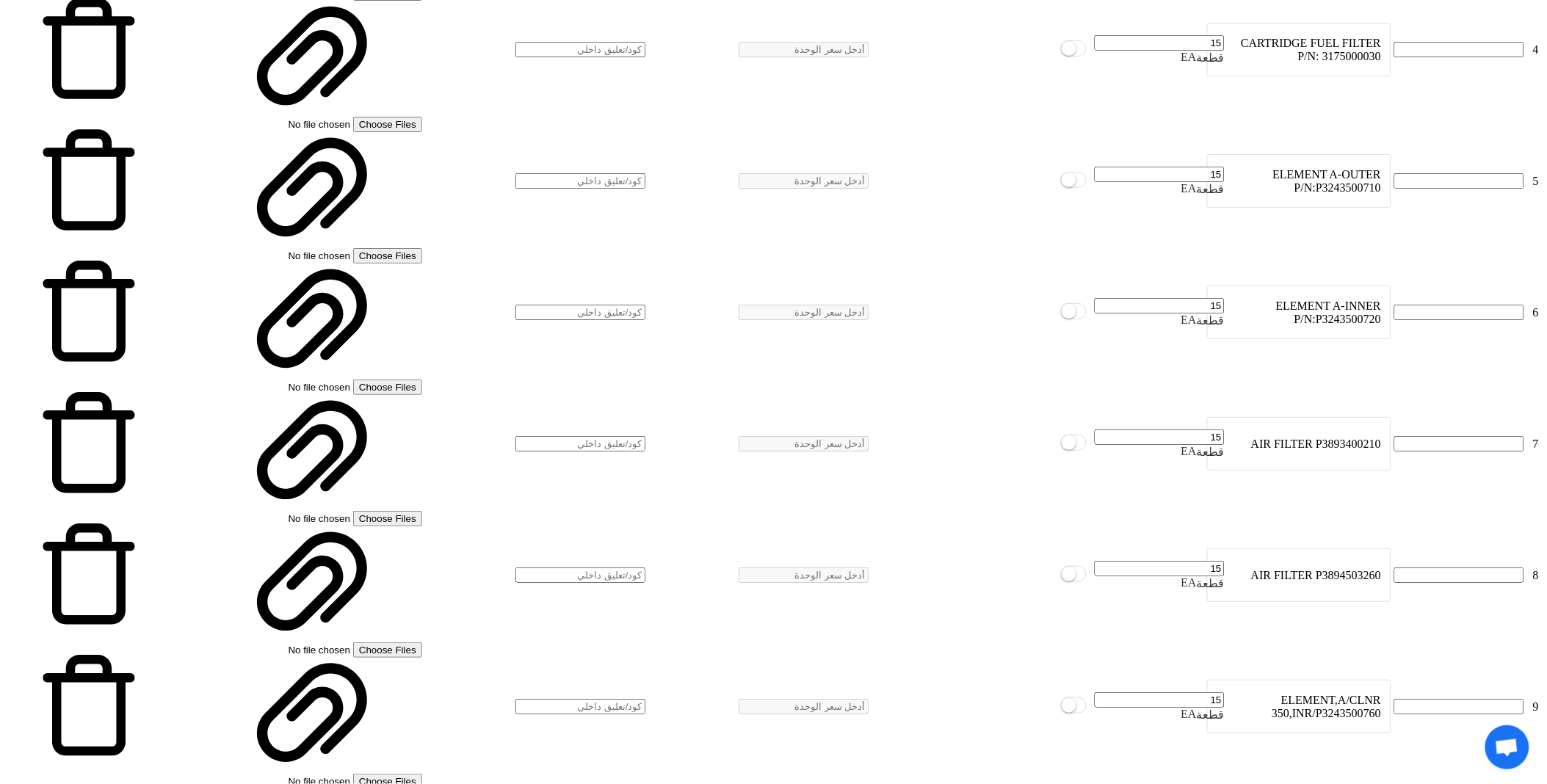
scroll to position [2431, 0]
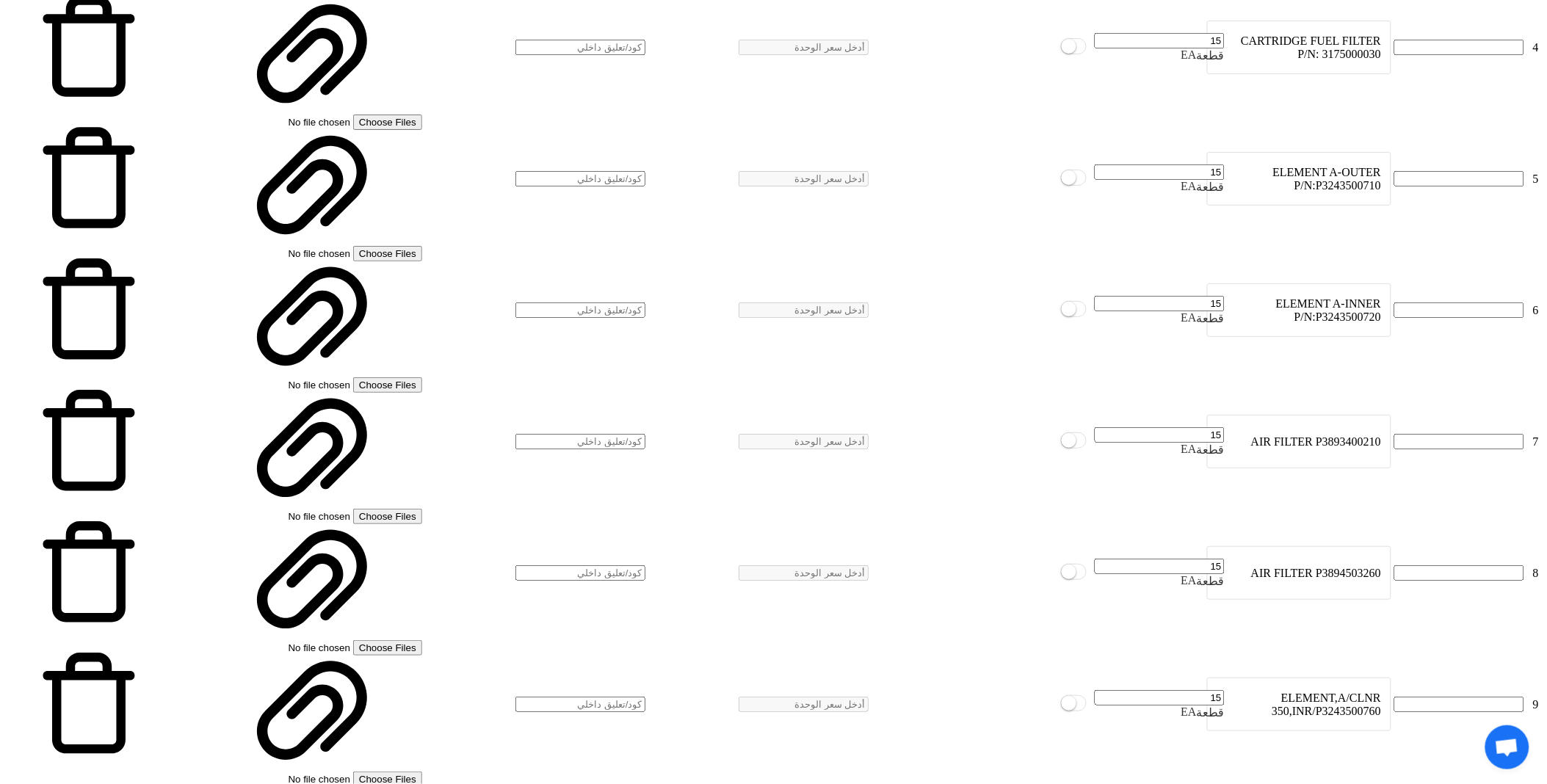
drag, startPoint x: 1142, startPoint y: 624, endPoint x: 1012, endPoint y: 556, distance: 146.7
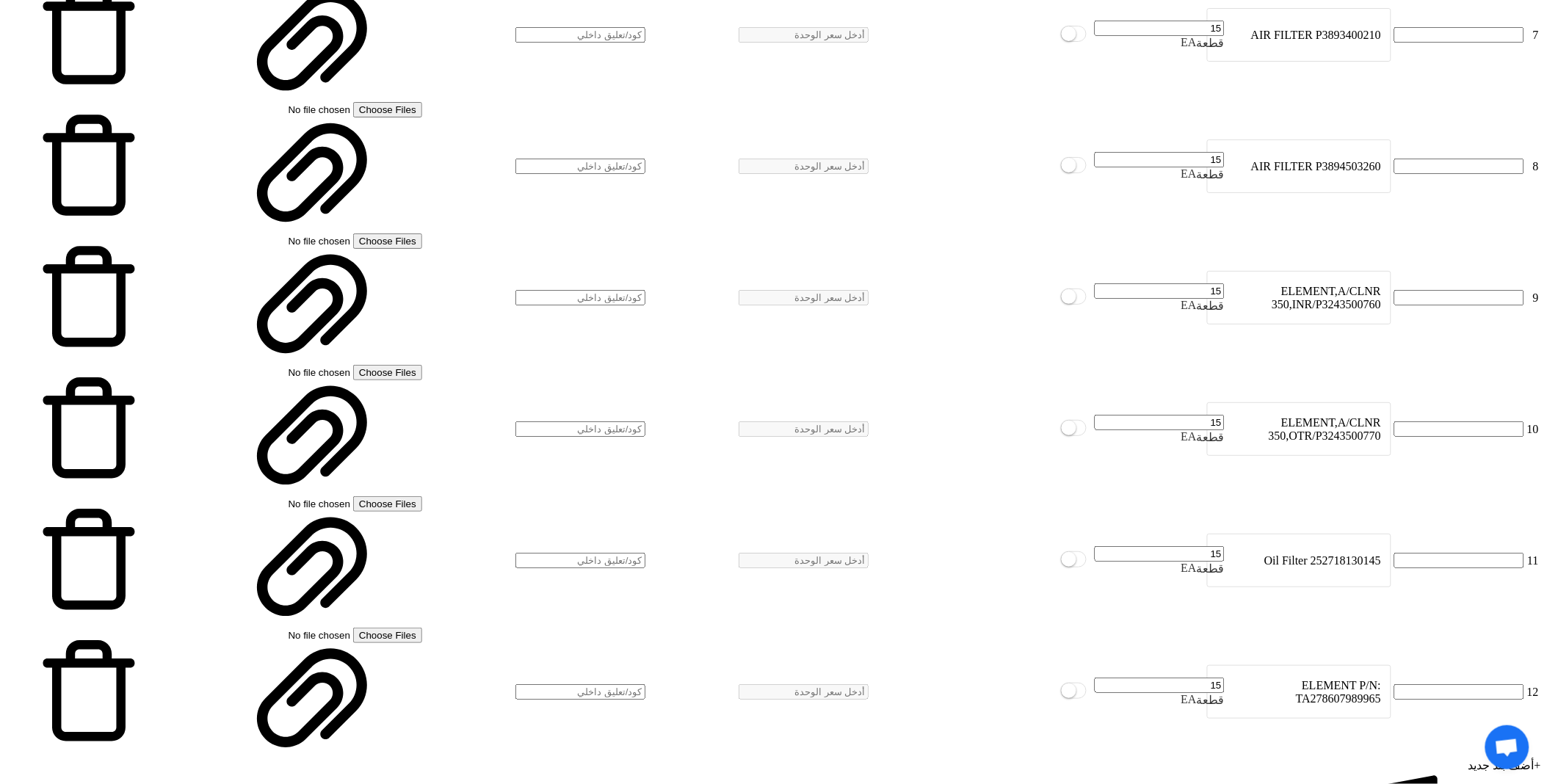
scroll to position [3002, 0]
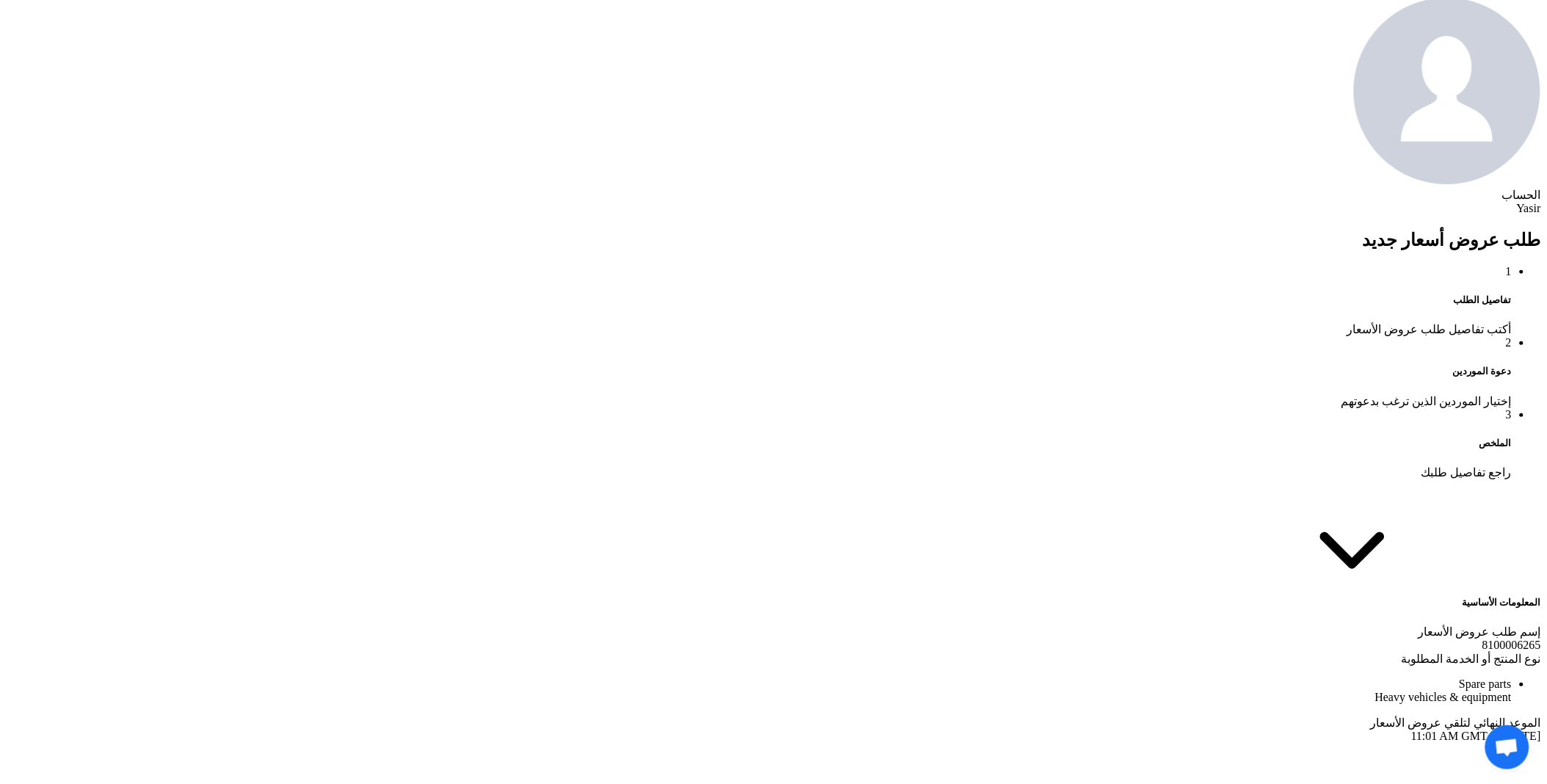
scroll to position [980, 0]
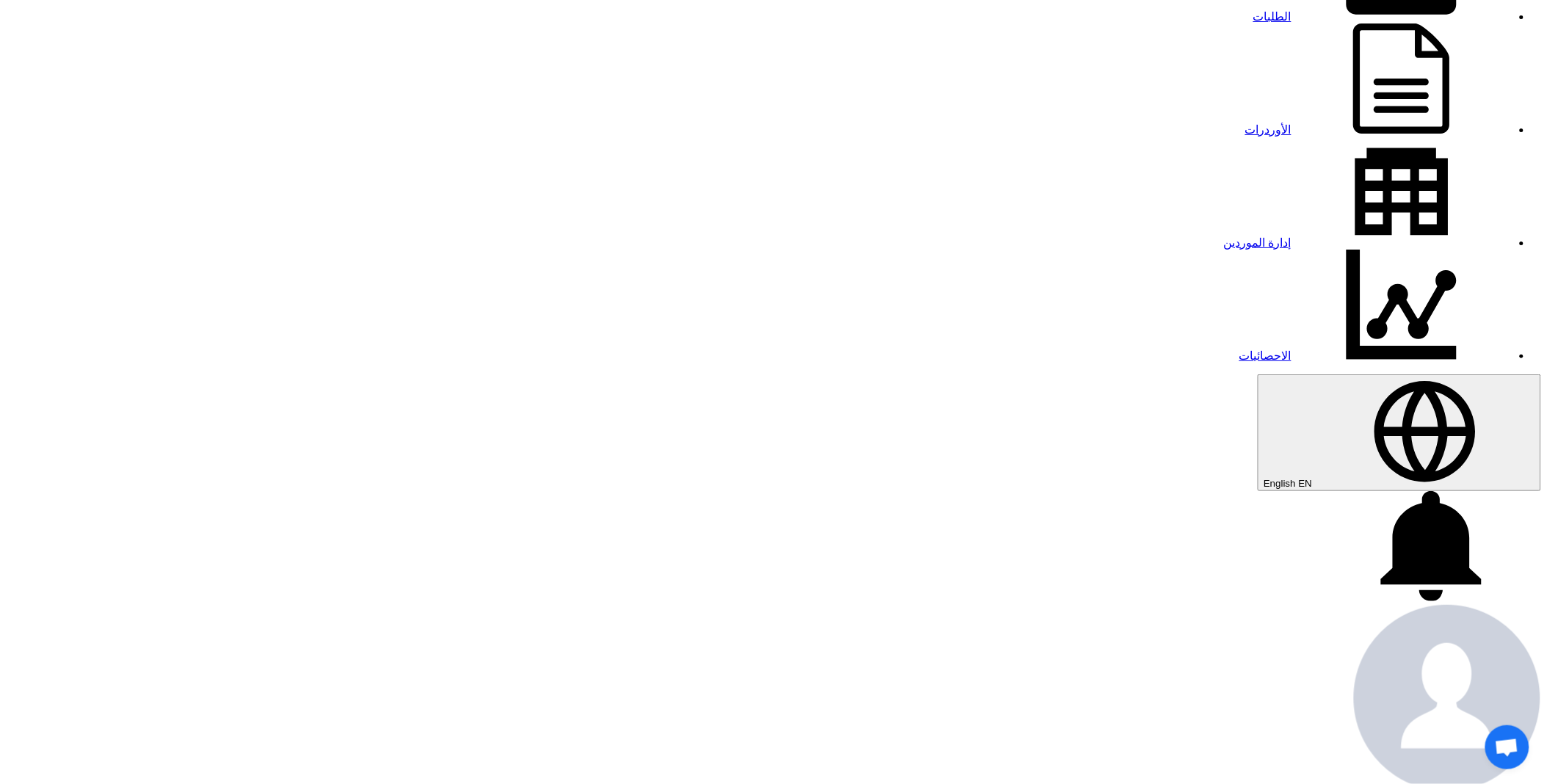
scroll to position [326, 0]
